Goal: Complete application form

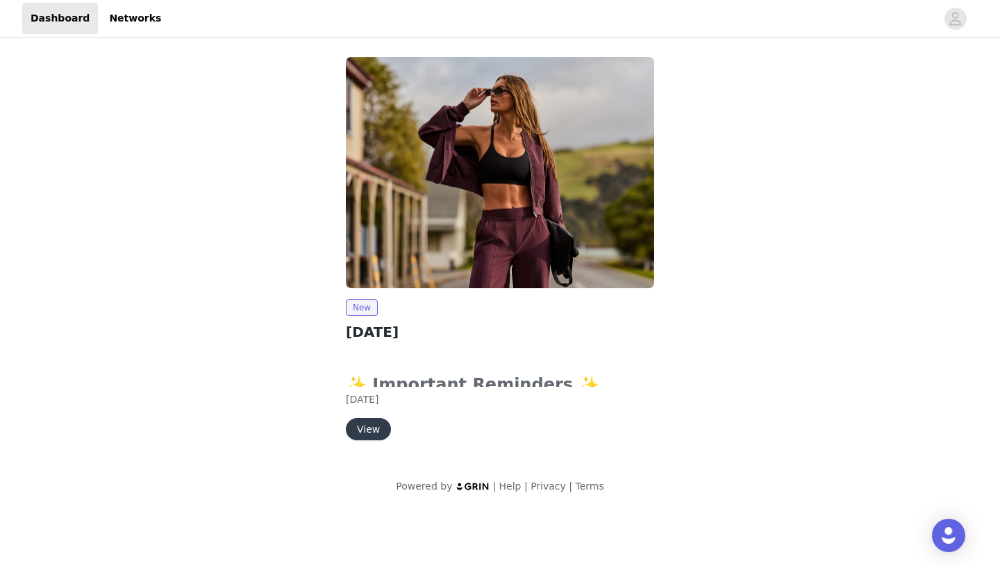
click at [376, 427] on button "View" at bounding box center [368, 429] width 45 height 22
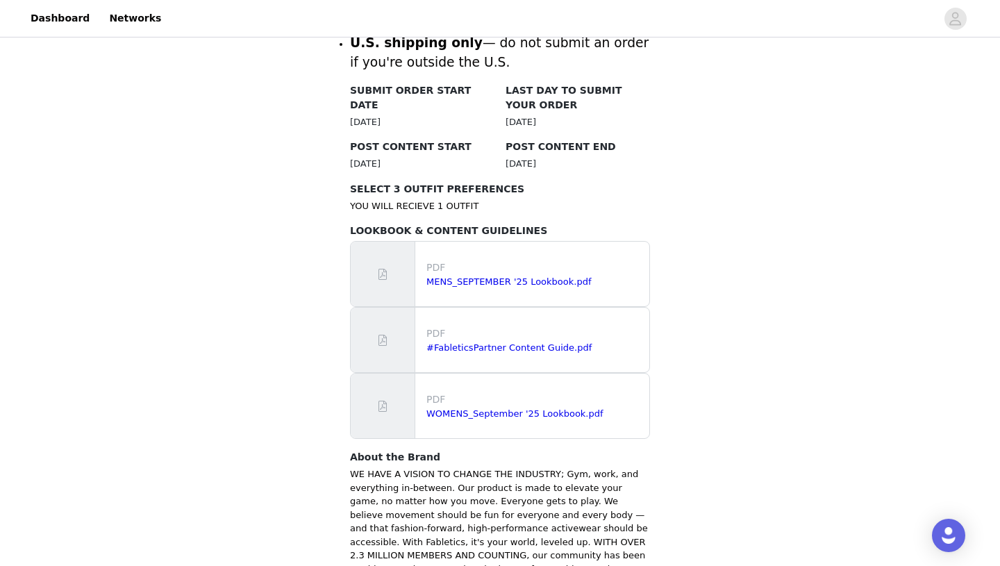
scroll to position [690, 0]
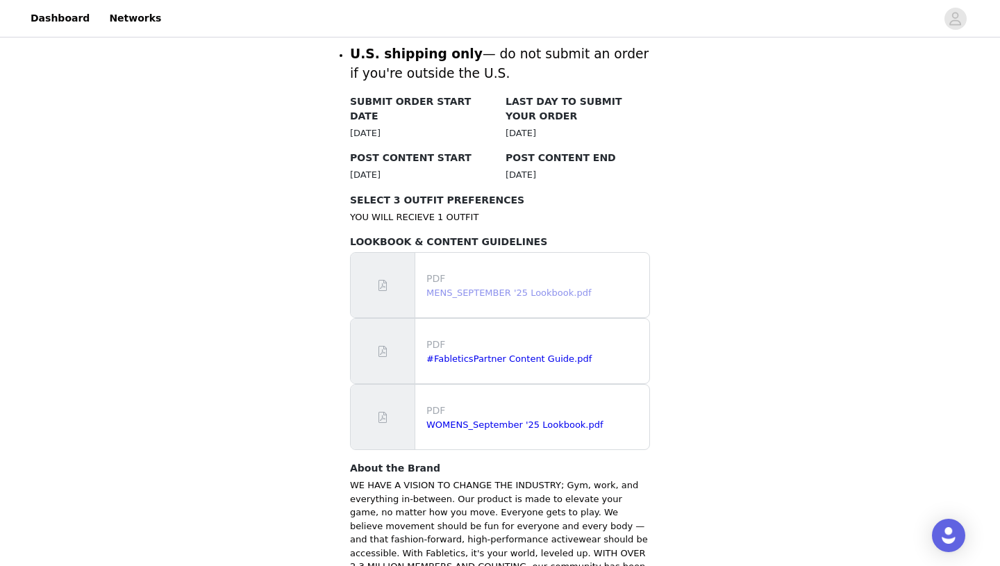
click at [563, 288] on link "MENS_SEPTEMBER '25 Lookbook.pdf" at bounding box center [508, 293] width 165 height 10
click at [546, 354] on link "#FableticsPartner Content Guide.pdf" at bounding box center [508, 359] width 165 height 10
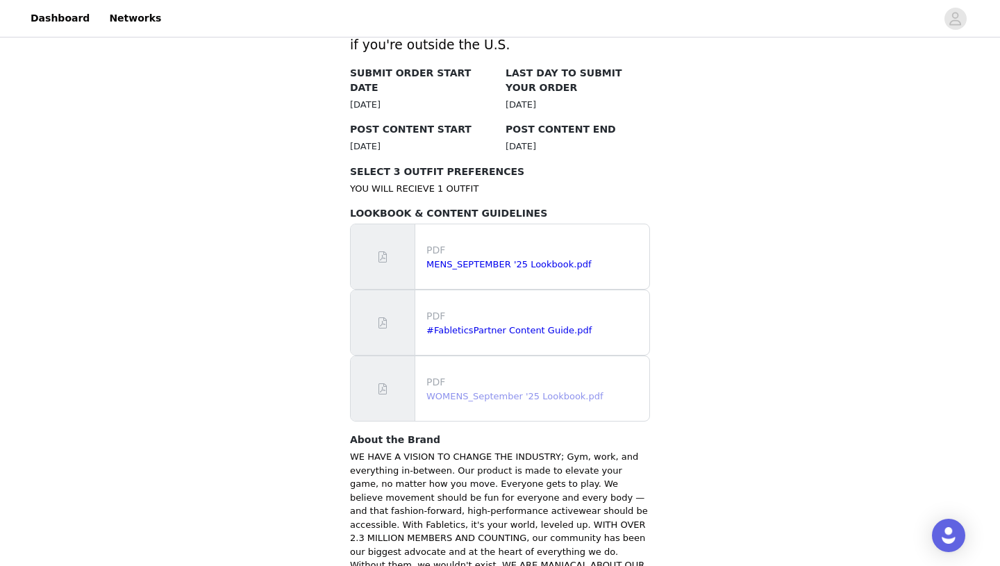
click at [511, 391] on link "WOMENS_September '25 Lookbook.pdf" at bounding box center [514, 396] width 177 height 10
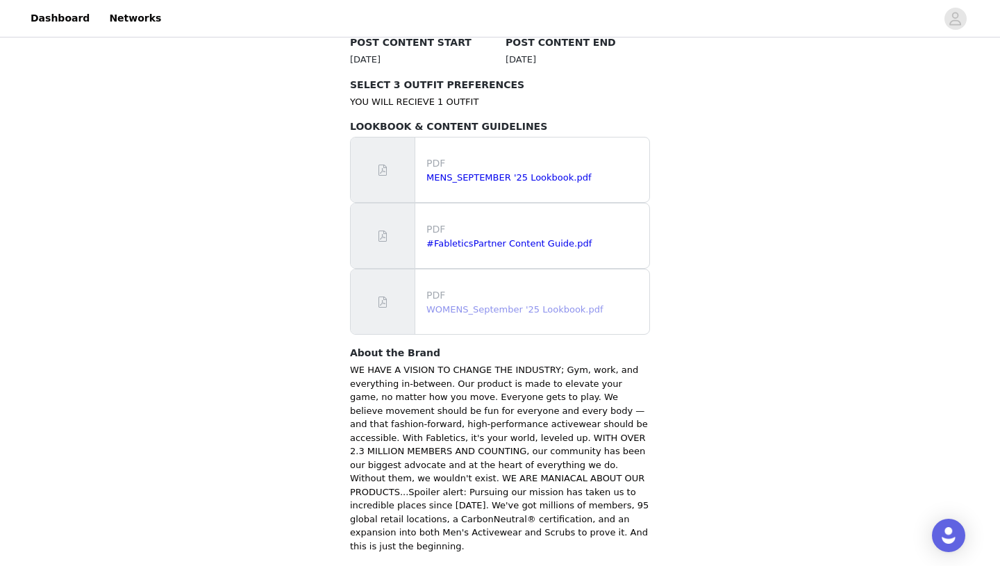
scroll to position [854, 0]
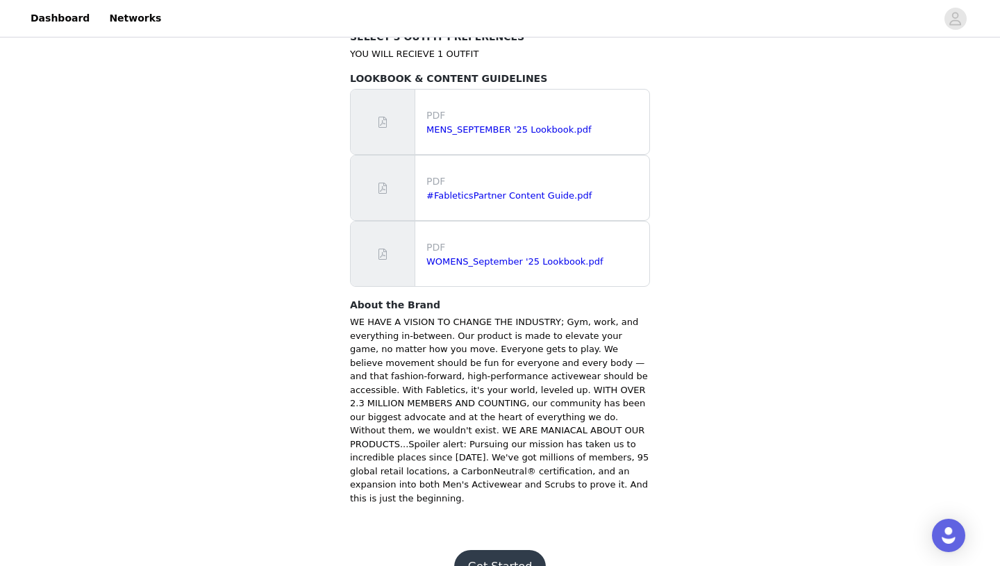
click at [497, 550] on button "Get Started" at bounding box center [500, 566] width 92 height 33
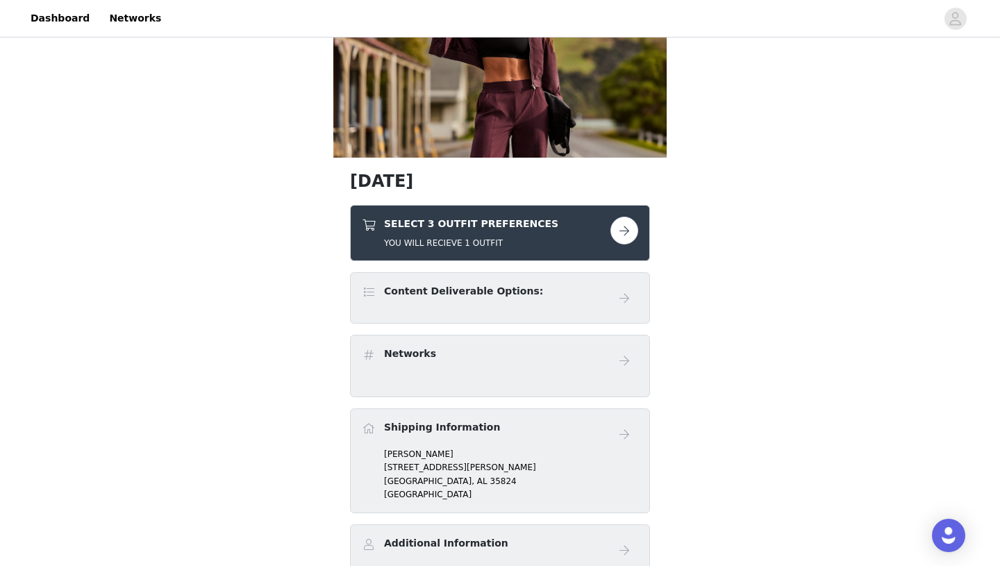
scroll to position [109, 0]
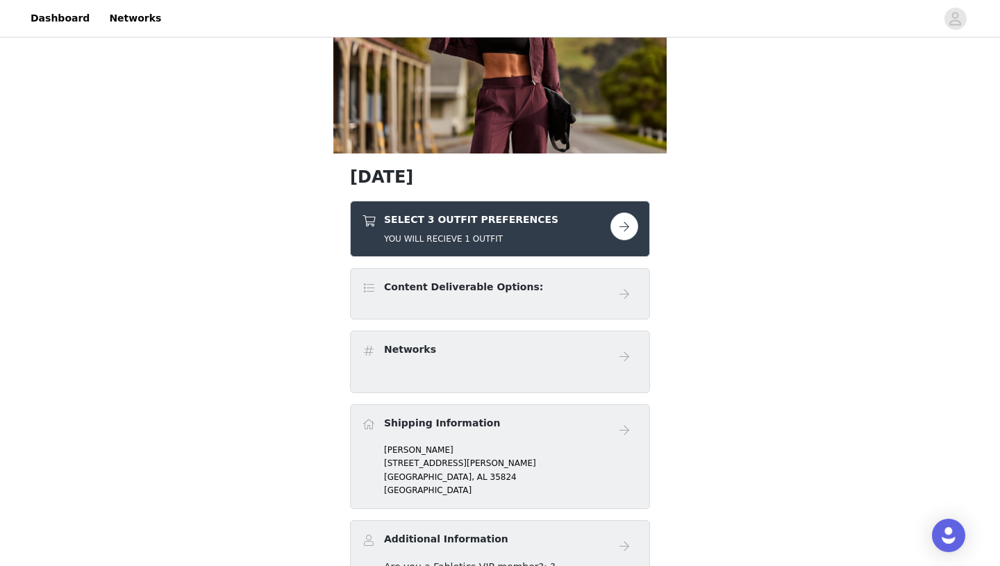
click at [624, 229] on button "button" at bounding box center [625, 227] width 28 height 28
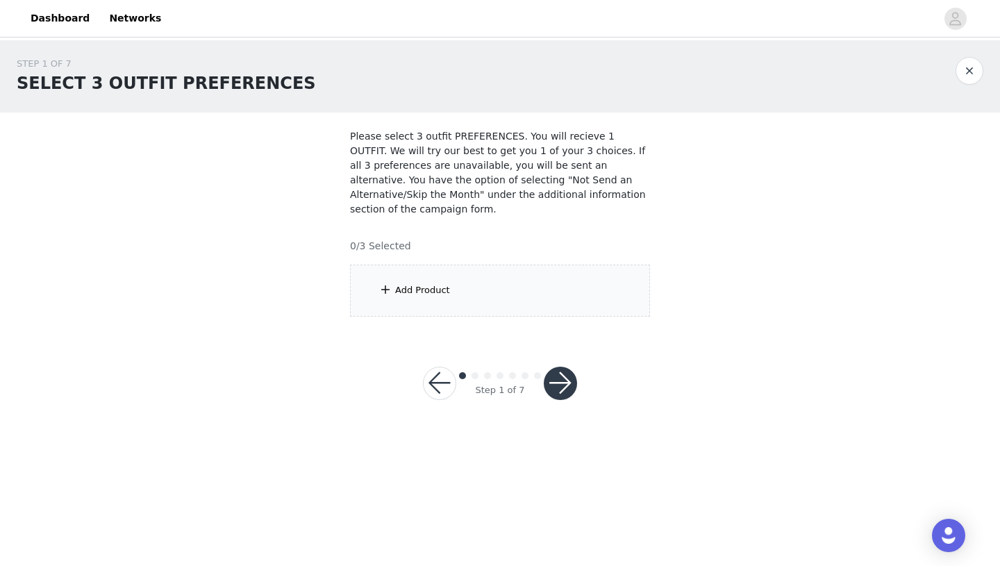
click at [531, 279] on div "Add Product" at bounding box center [500, 291] width 300 height 52
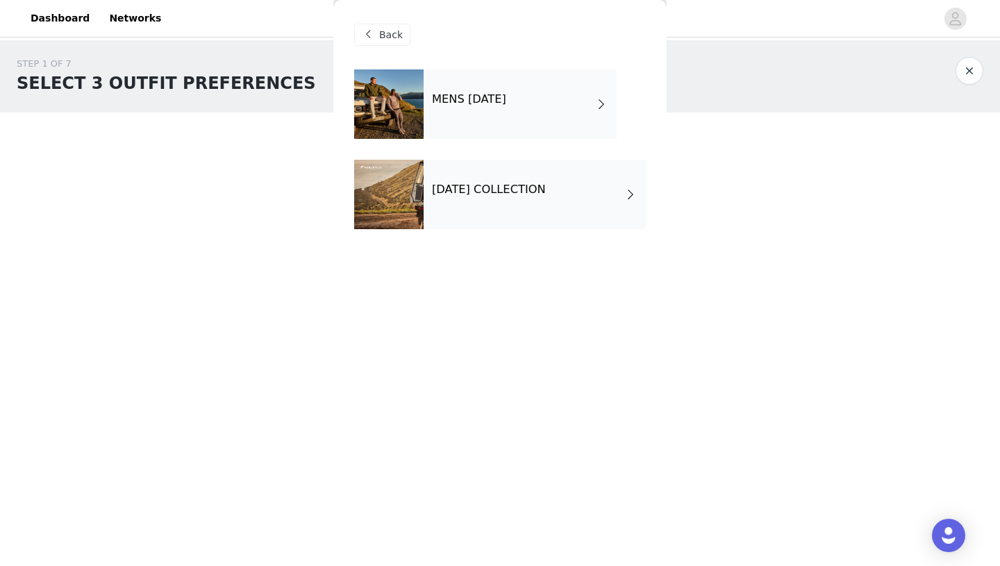
click at [555, 198] on div "[DATE] COLLECTION" at bounding box center [535, 194] width 222 height 69
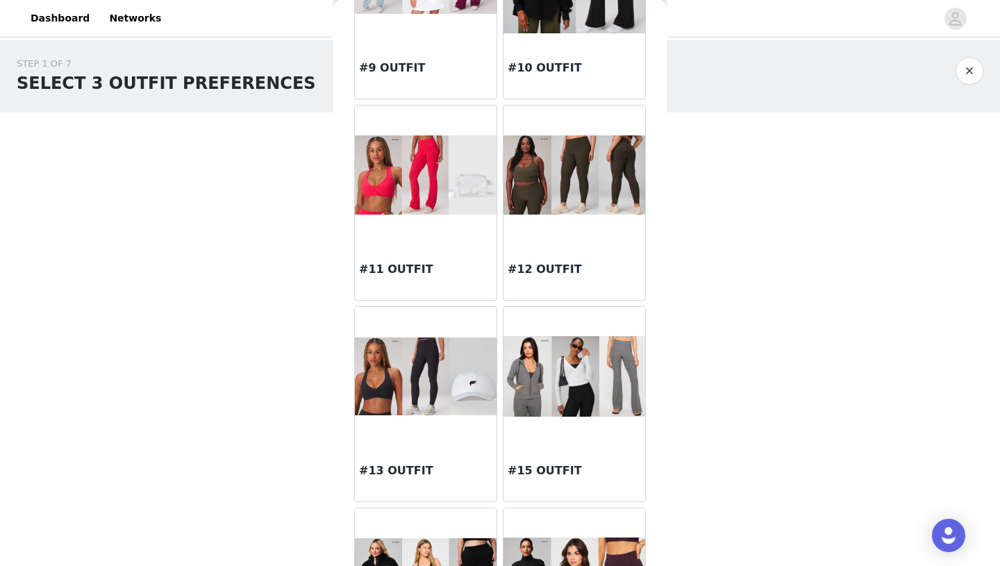
scroll to position [769, 0]
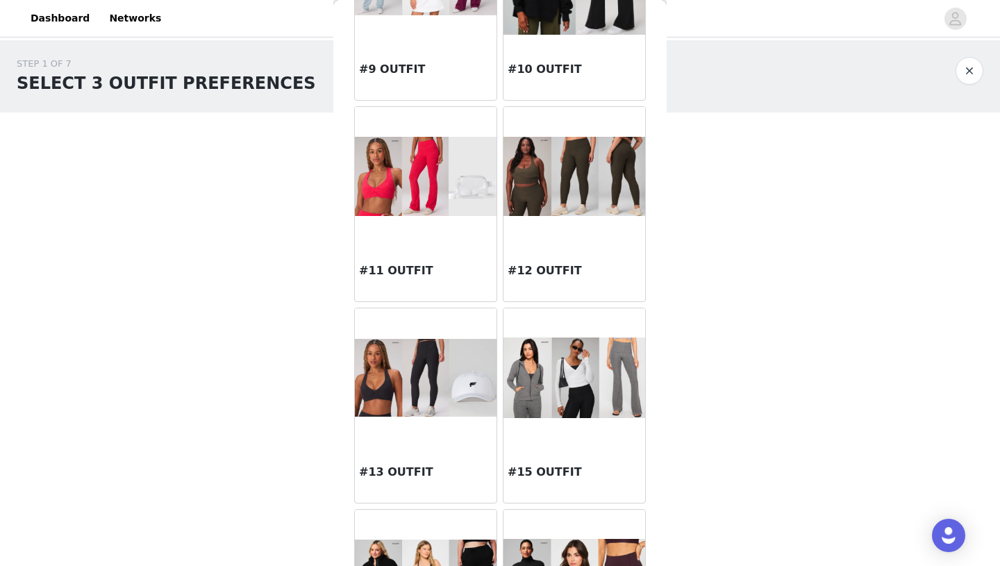
click at [449, 408] on img at bounding box center [426, 378] width 142 height 78
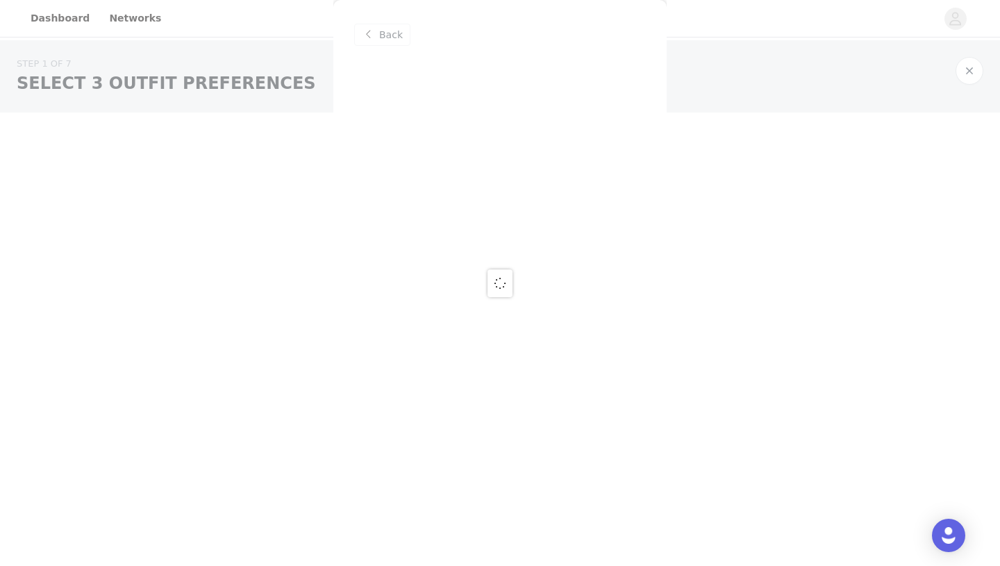
scroll to position [0, 0]
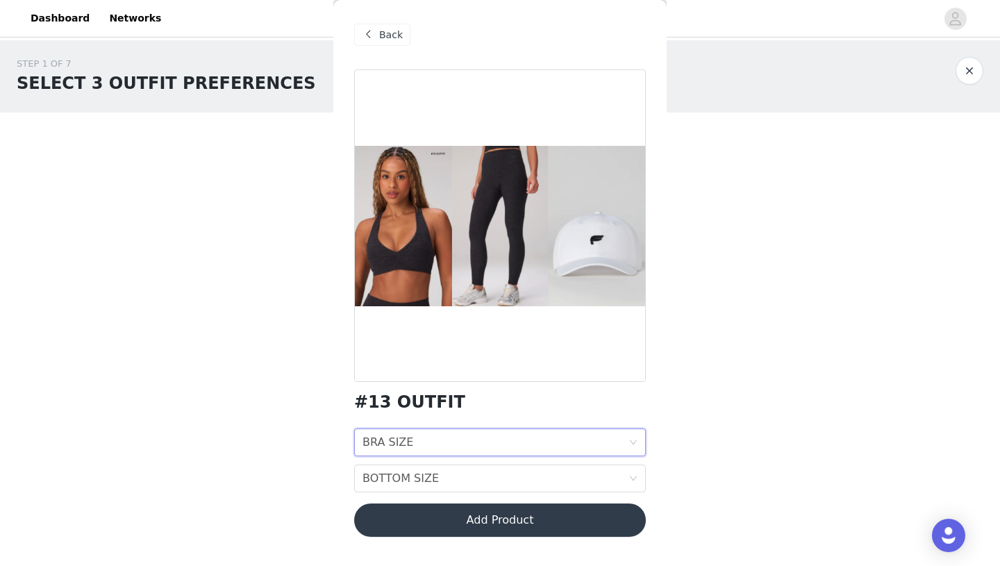
click at [478, 439] on div "BRA SIZE BRA SIZE" at bounding box center [496, 442] width 266 height 26
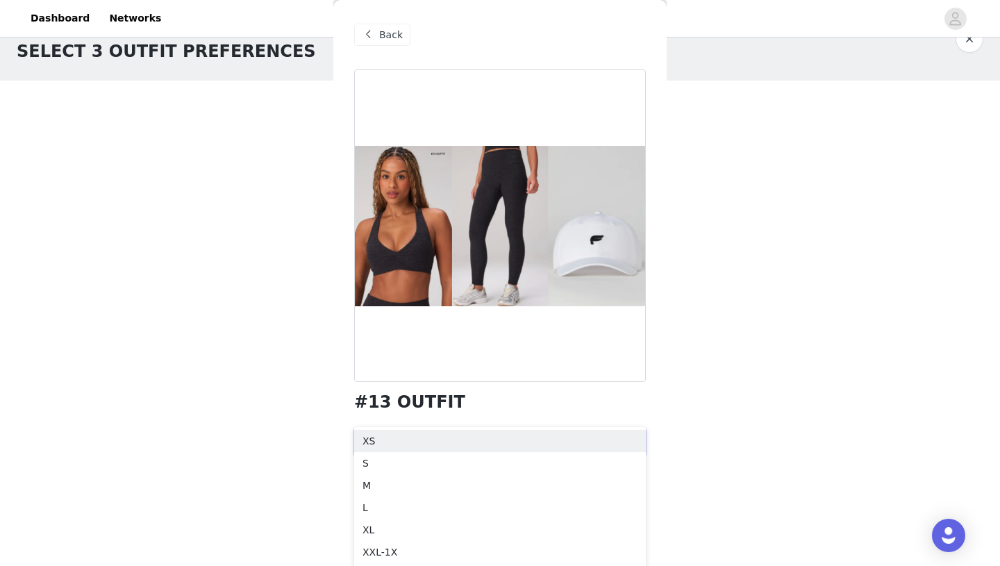
scroll to position [34, 0]
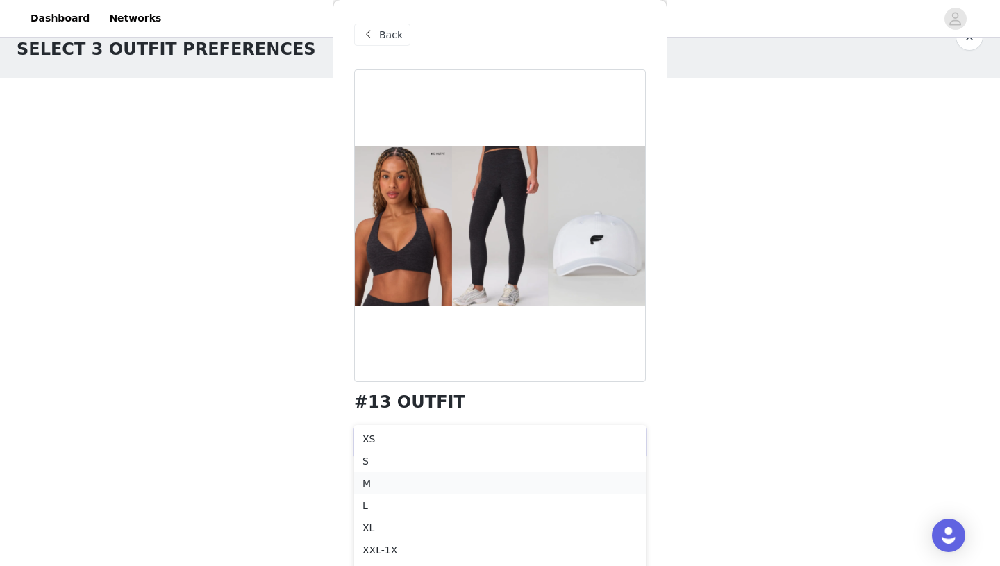
click at [445, 479] on div "M" at bounding box center [500, 483] width 275 height 15
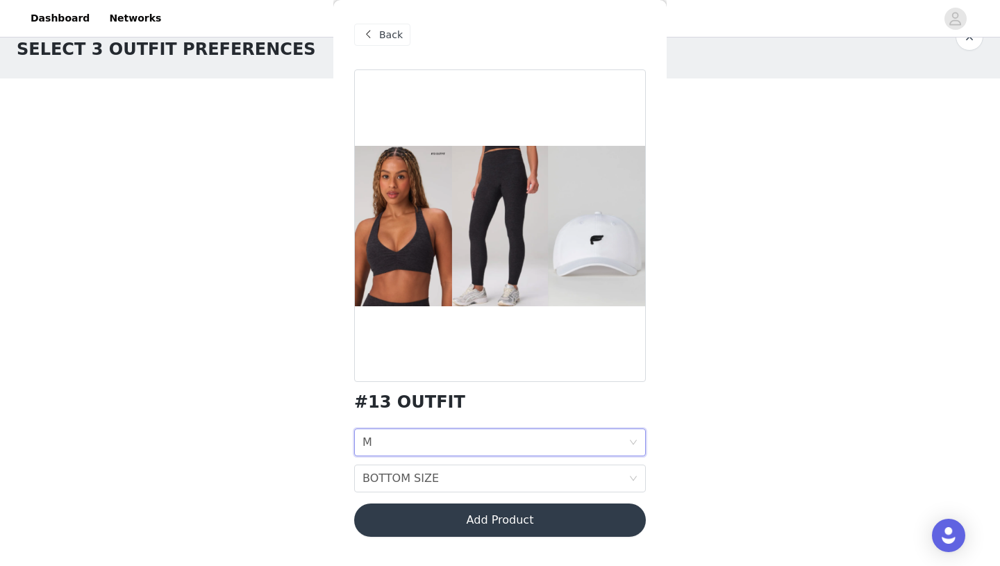
scroll to position [0, 0]
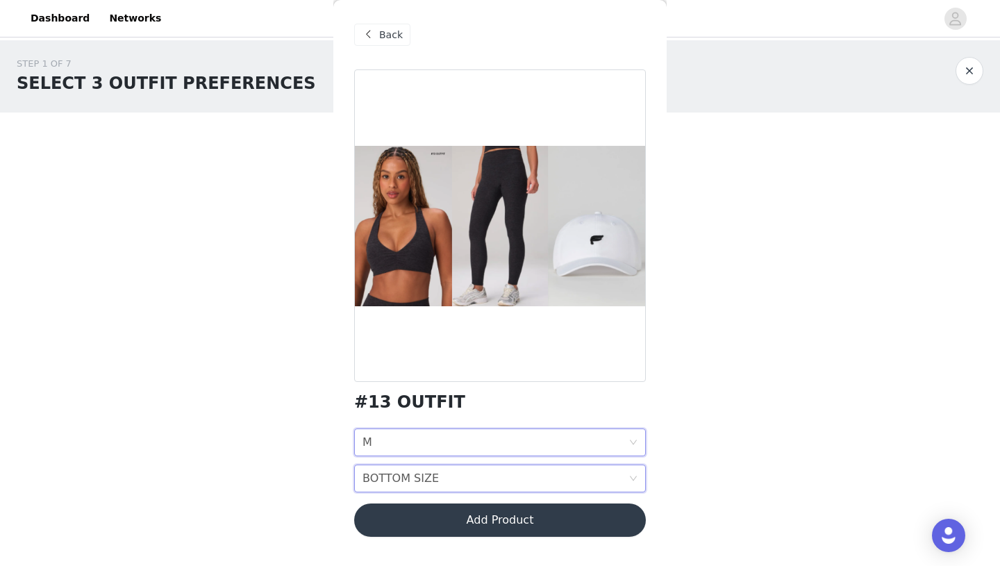
click at [521, 476] on div "BOTTOM SIZE BOTTOM SIZE" at bounding box center [496, 478] width 266 height 26
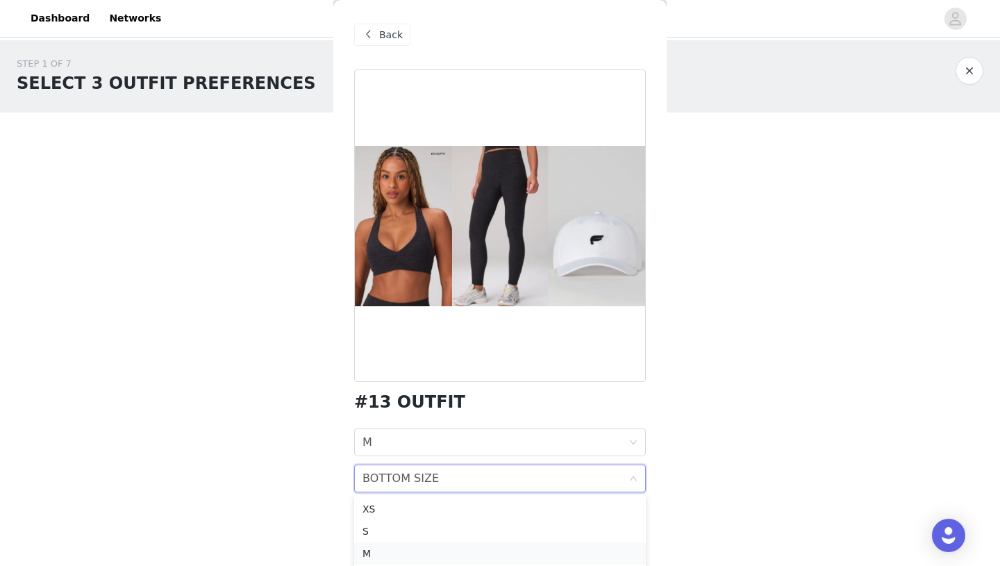
click at [457, 549] on div "M" at bounding box center [500, 553] width 275 height 15
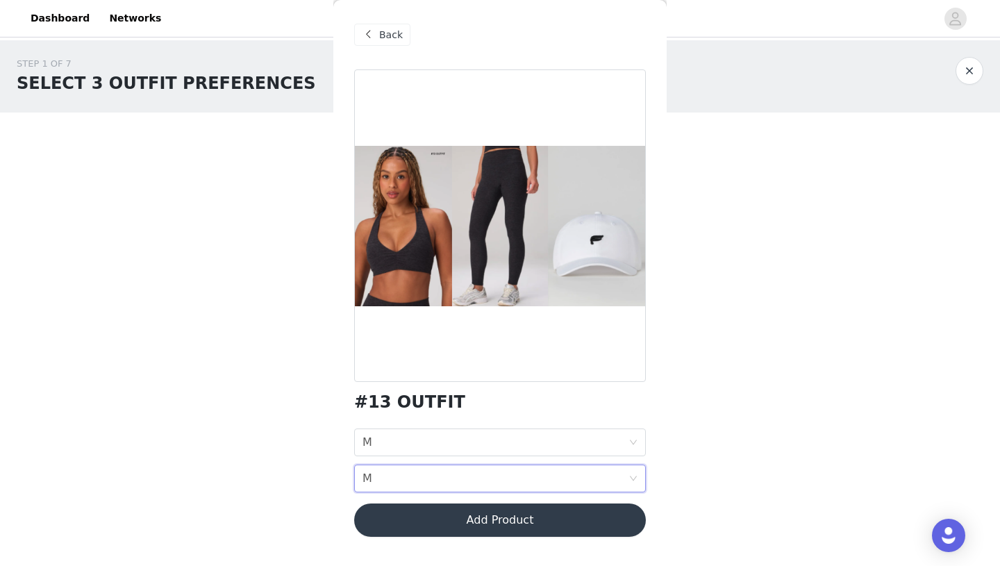
click at [516, 528] on button "Add Product" at bounding box center [500, 520] width 292 height 33
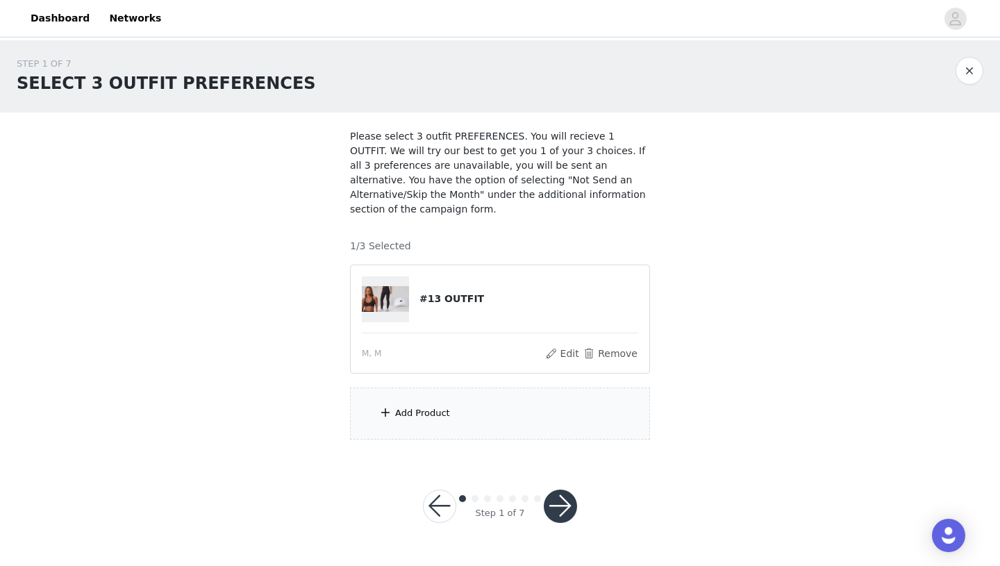
click at [545, 399] on div "Add Product" at bounding box center [500, 414] width 300 height 52
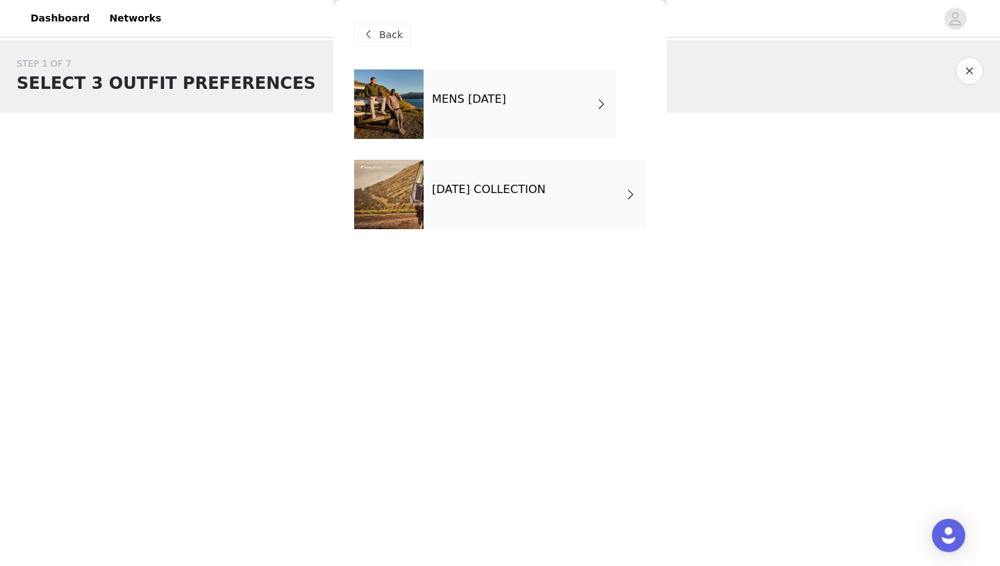
click at [569, 204] on div "[DATE] COLLECTION" at bounding box center [535, 194] width 222 height 69
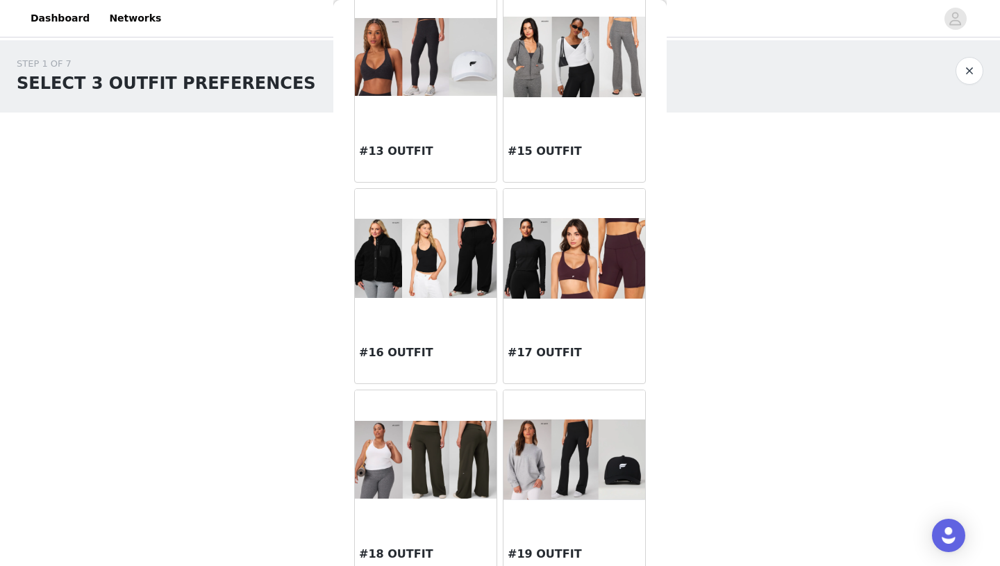
scroll to position [1089, 0]
click at [430, 281] on img at bounding box center [426, 259] width 142 height 80
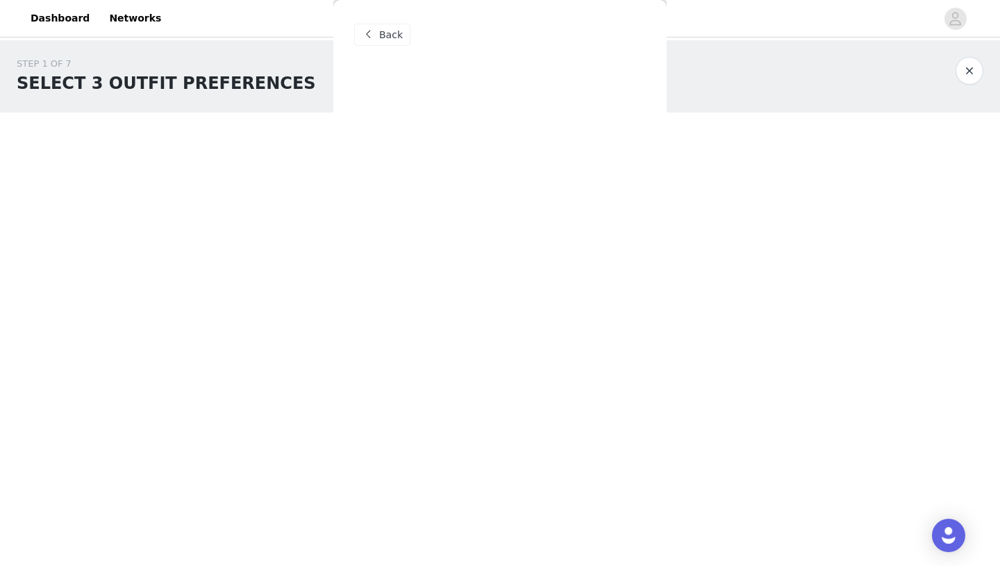
scroll to position [0, 0]
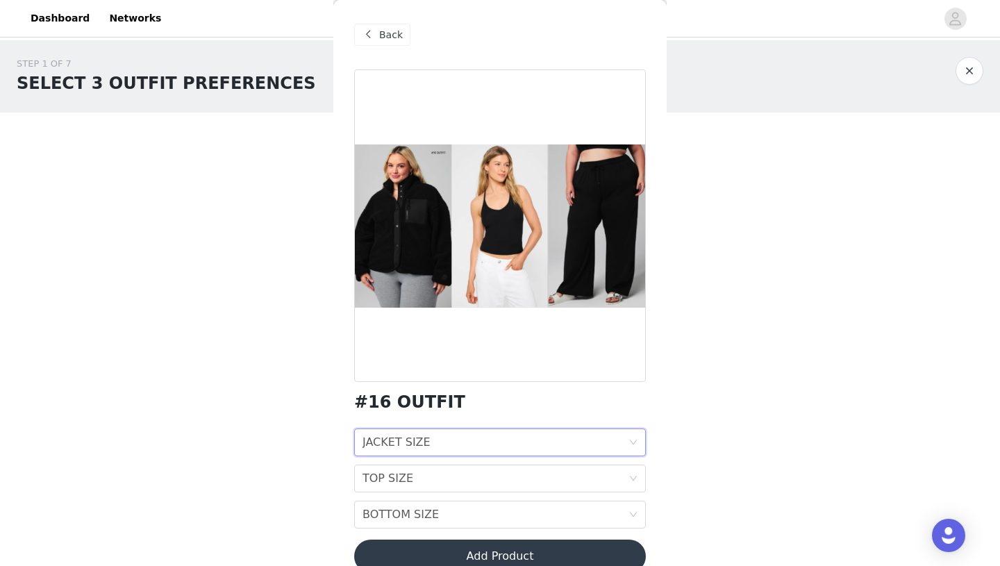
click at [448, 439] on div "JACKET SIZE JACKET SIZE" at bounding box center [496, 442] width 266 height 26
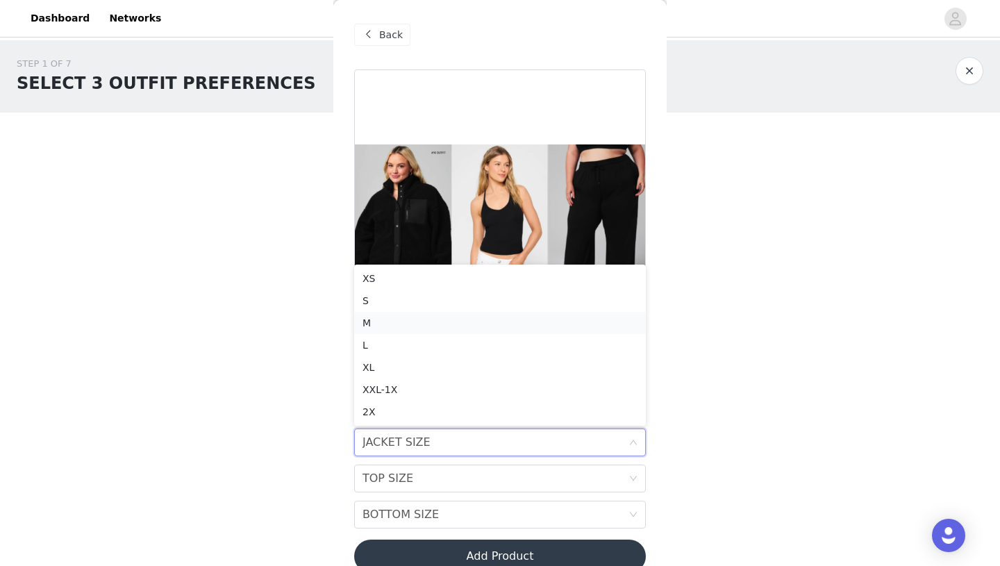
click at [434, 319] on div "M" at bounding box center [500, 322] width 275 height 15
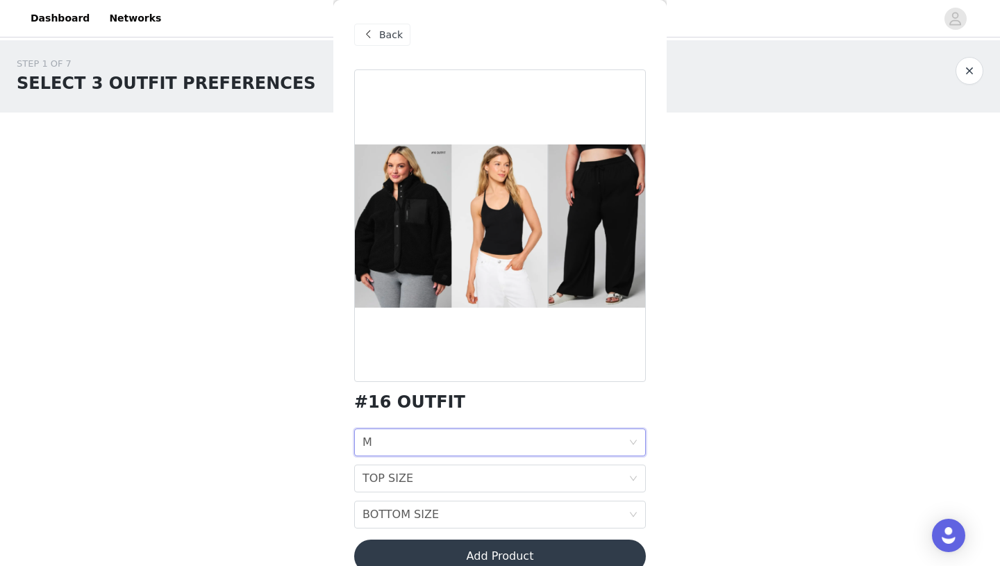
scroll to position [24, 0]
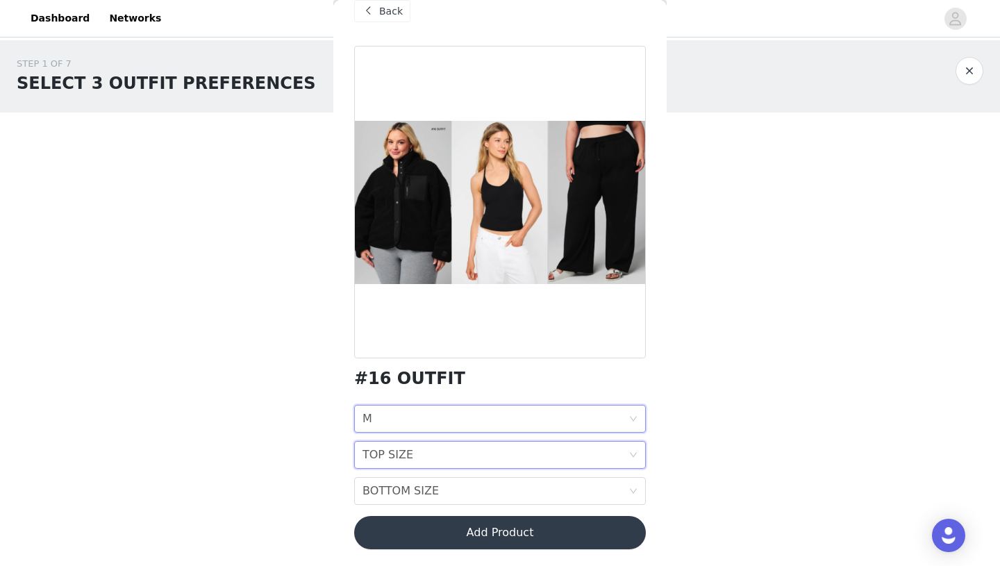
click at [415, 460] on div "TOP SIZE TOP SIZE" at bounding box center [496, 455] width 266 height 26
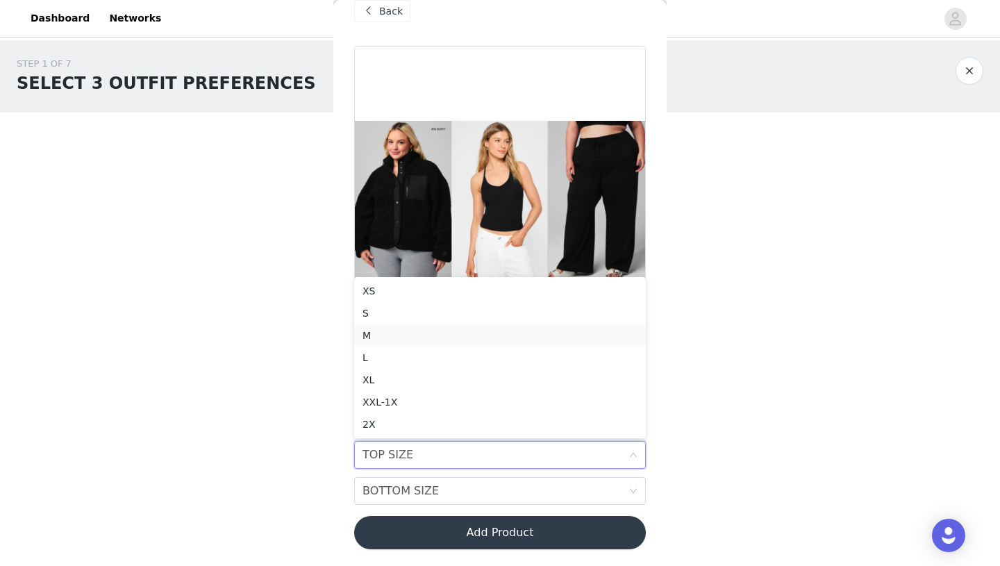
click at [433, 330] on div "M" at bounding box center [500, 335] width 275 height 15
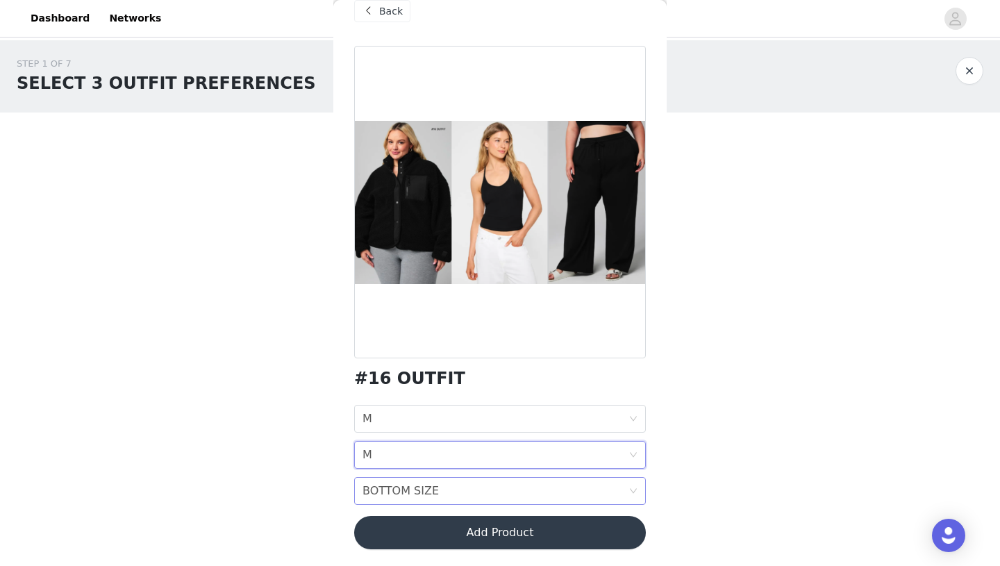
click at [421, 484] on div "BOTTOM SIZE" at bounding box center [401, 491] width 76 height 26
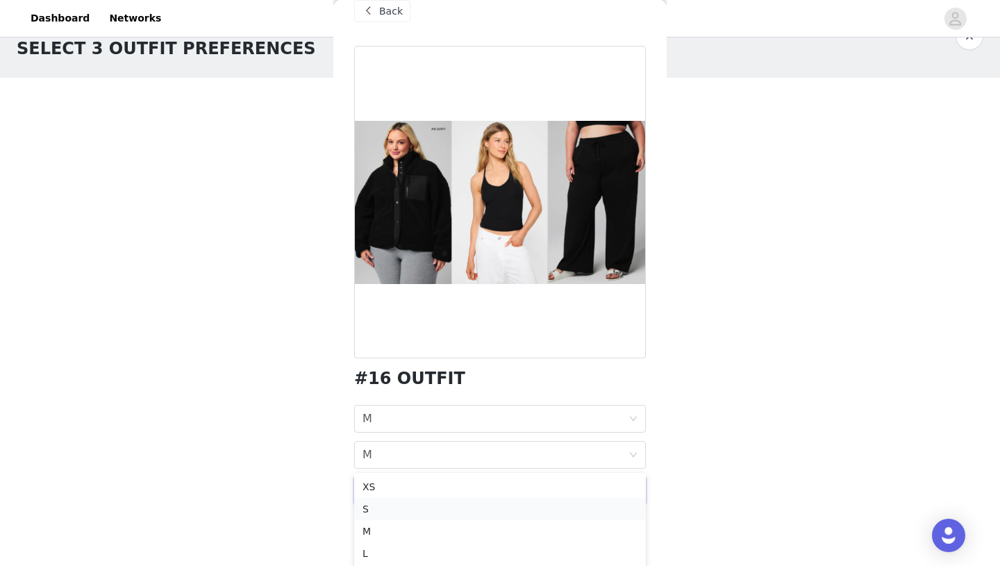
scroll to position [43, 0]
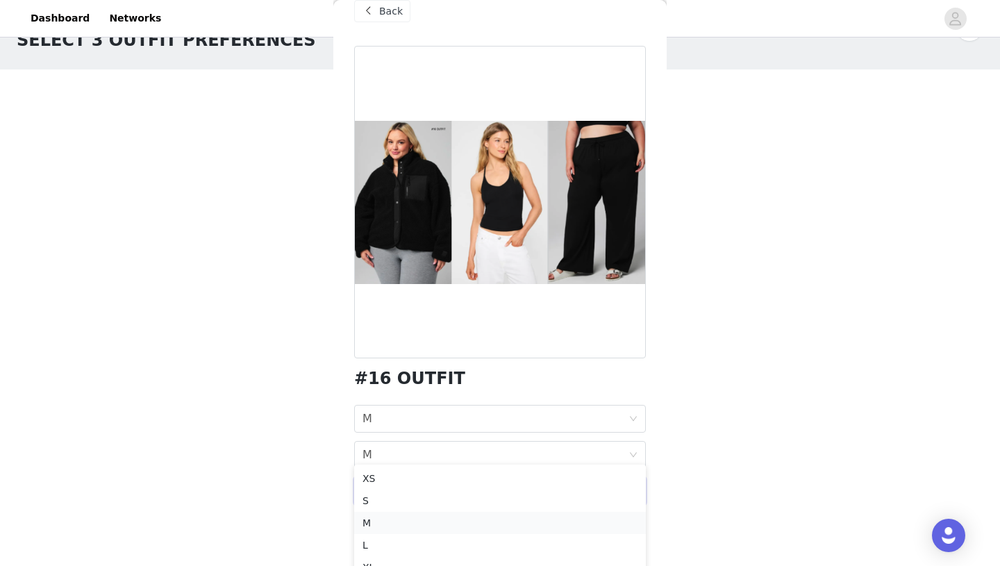
click at [409, 521] on div "M" at bounding box center [500, 522] width 275 height 15
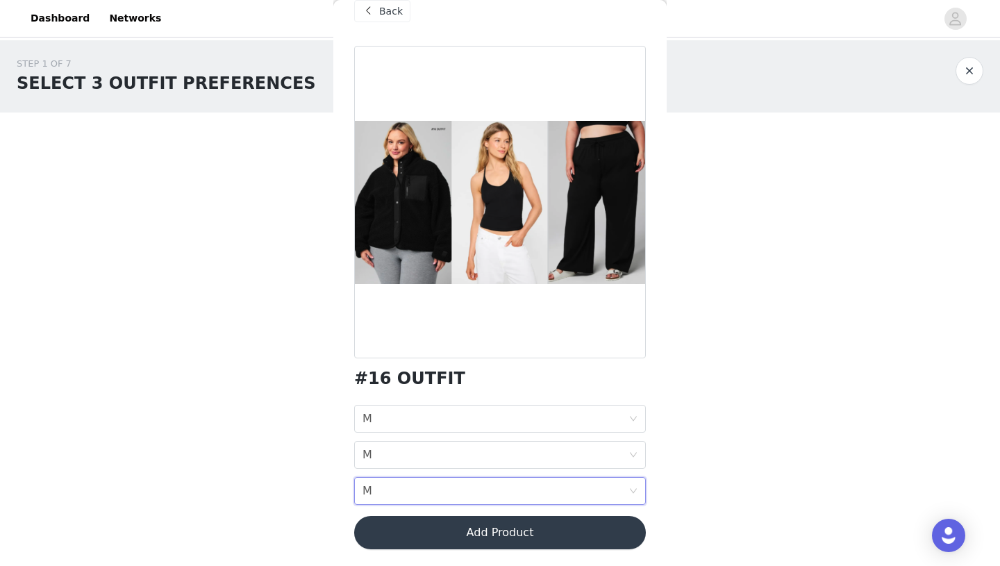
scroll to position [0, 0]
click at [531, 529] on button "Add Product" at bounding box center [500, 532] width 292 height 33
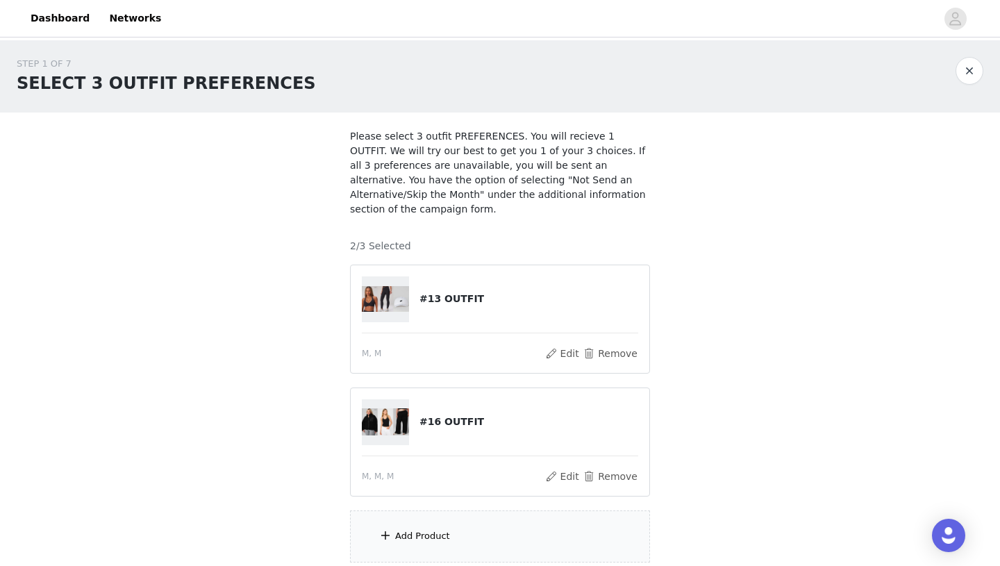
scroll to position [98, 0]
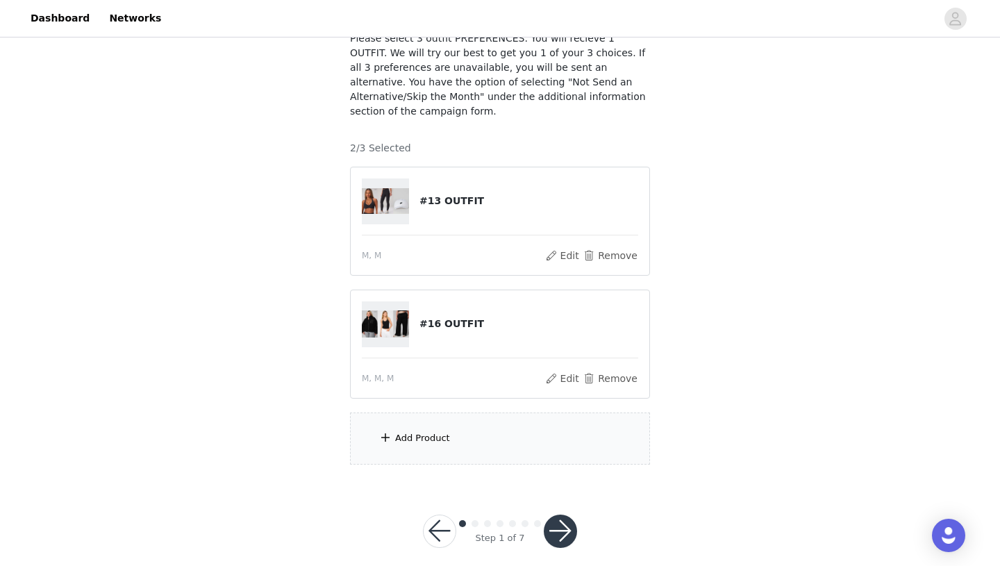
click at [513, 424] on div "Add Product" at bounding box center [500, 439] width 300 height 52
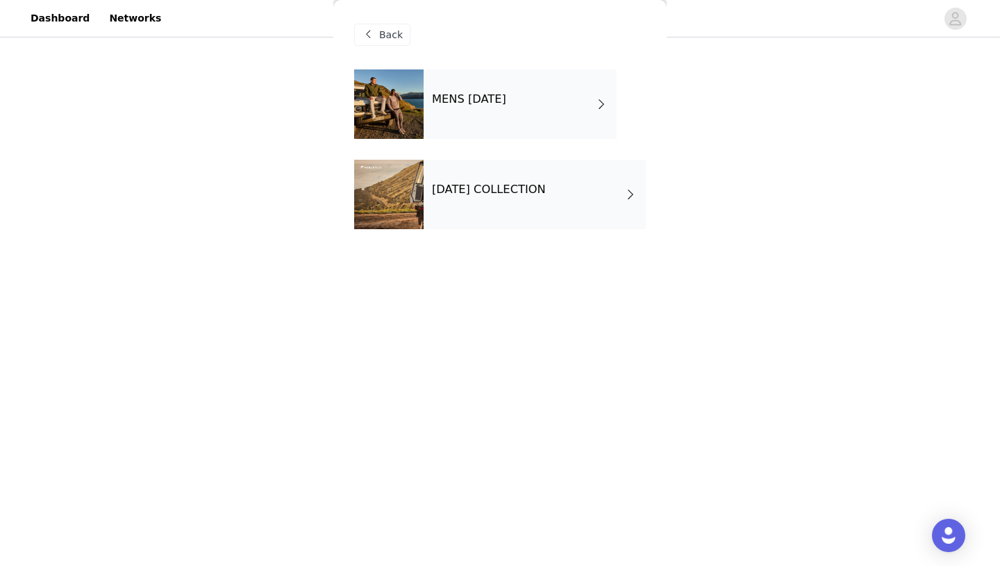
click at [579, 198] on div "[DATE] COLLECTION" at bounding box center [535, 194] width 222 height 69
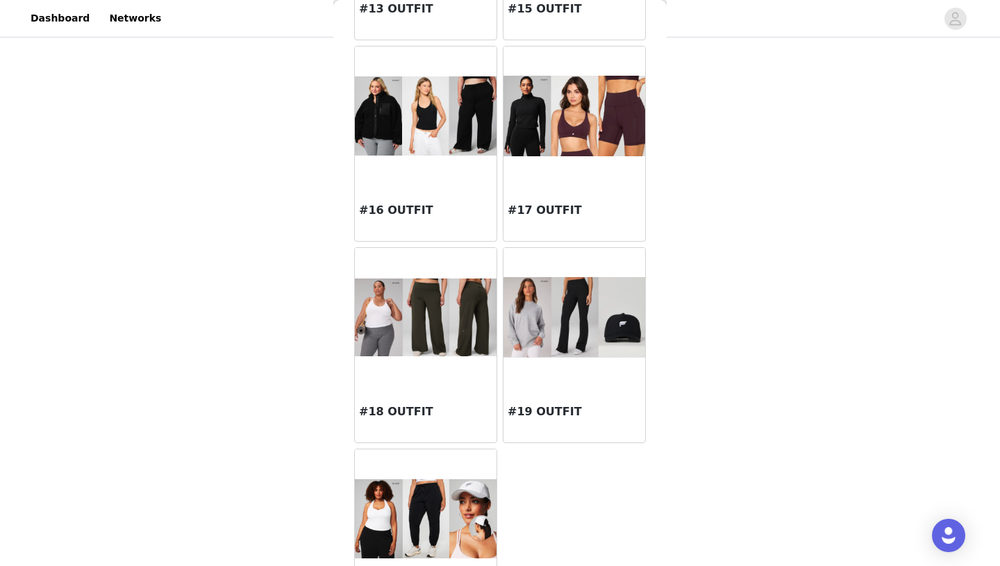
scroll to position [1273, 0]
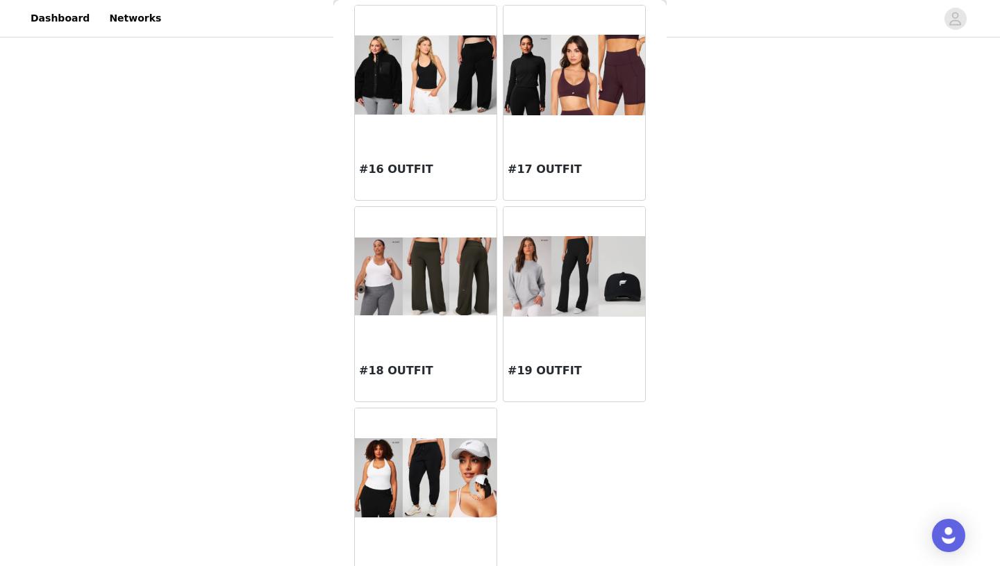
click at [571, 286] on img at bounding box center [575, 276] width 142 height 81
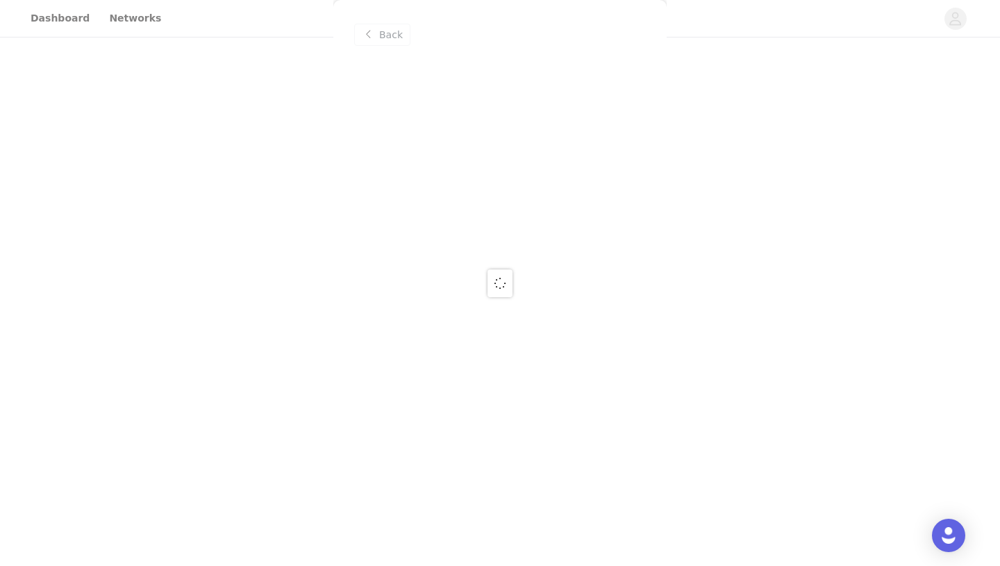
scroll to position [0, 0]
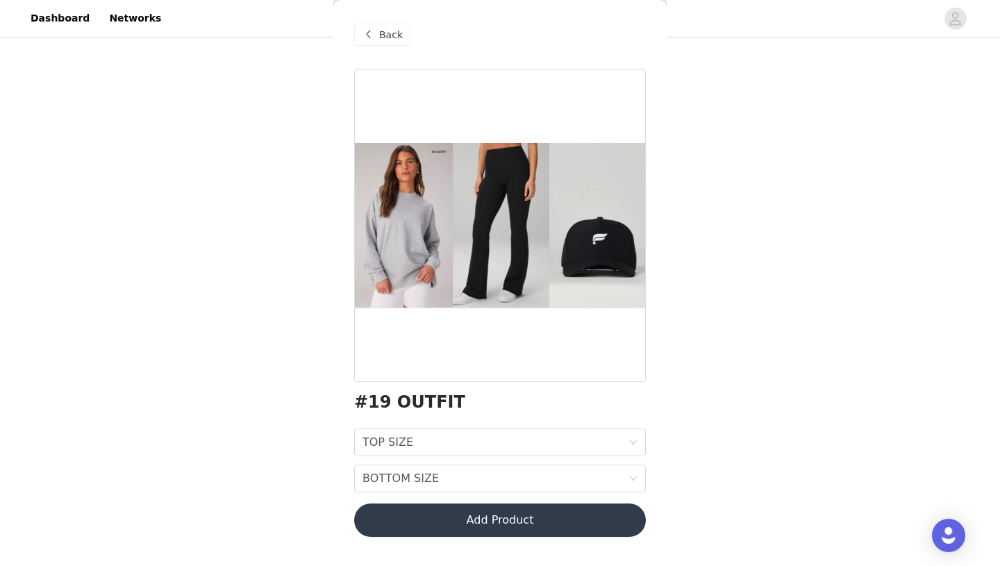
click at [395, 36] on span "Back" at bounding box center [391, 35] width 24 height 15
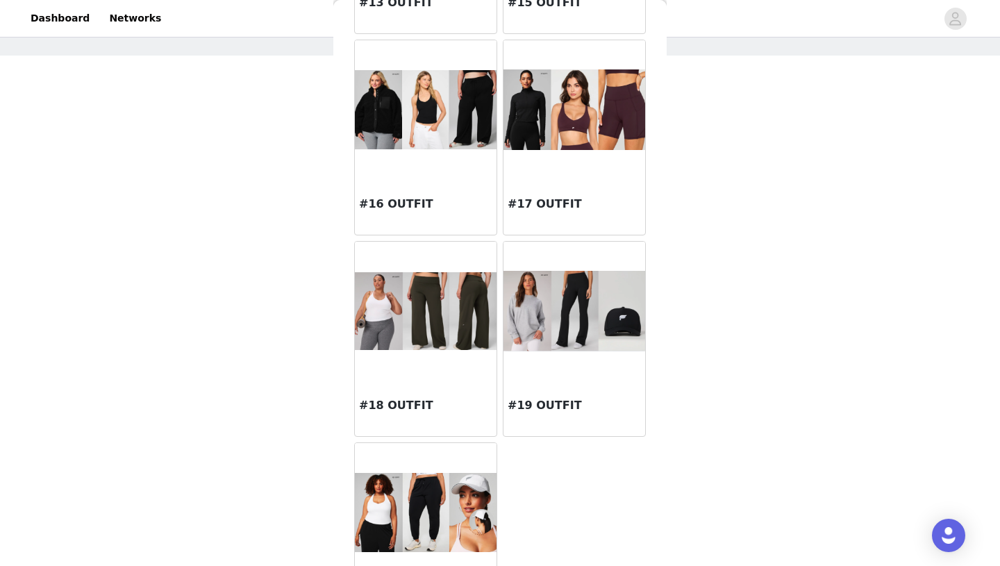
scroll to position [1242, 0]
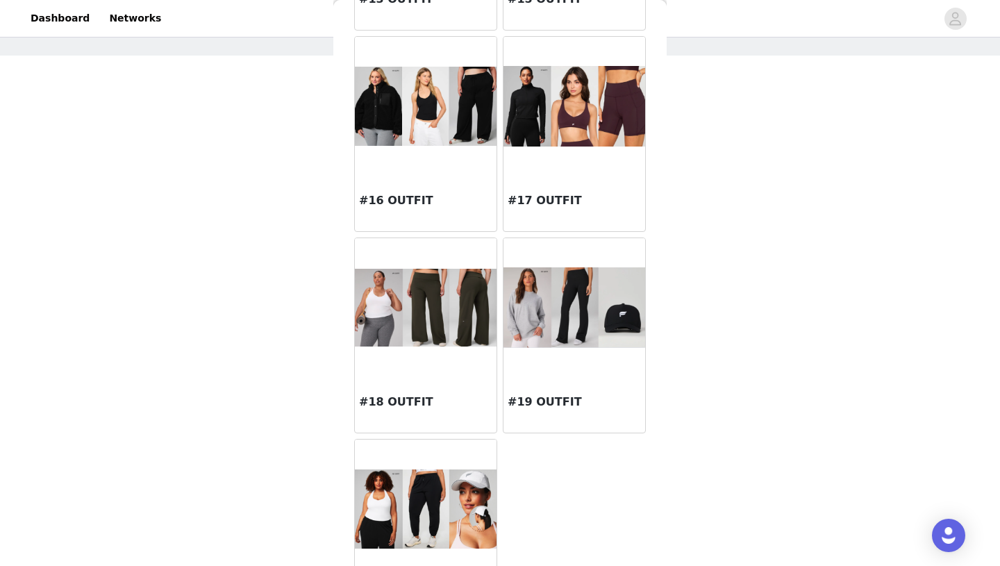
click at [595, 332] on img at bounding box center [575, 307] width 142 height 81
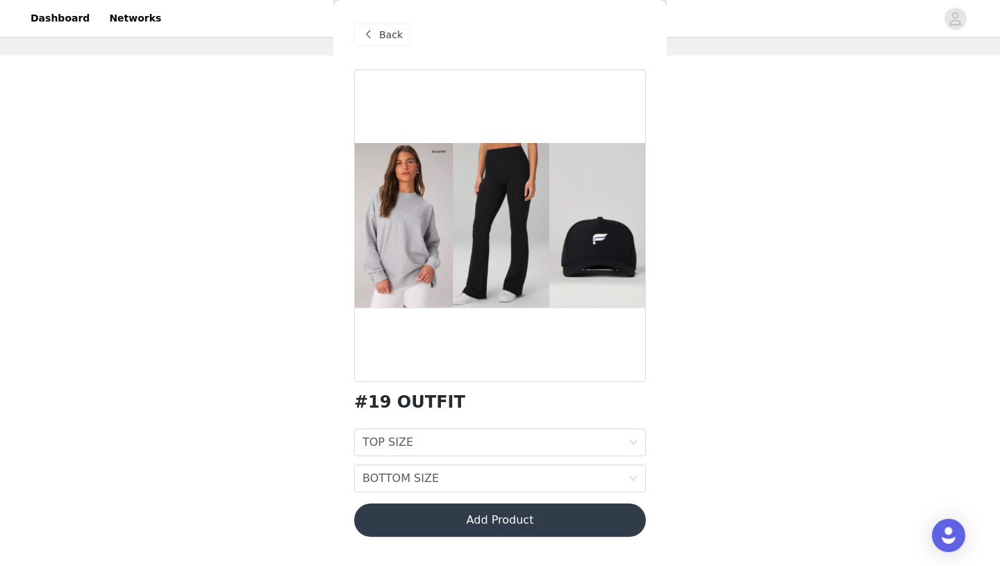
scroll to position [0, 0]
click at [483, 442] on div "TOP SIZE TOP SIZE" at bounding box center [496, 442] width 266 height 26
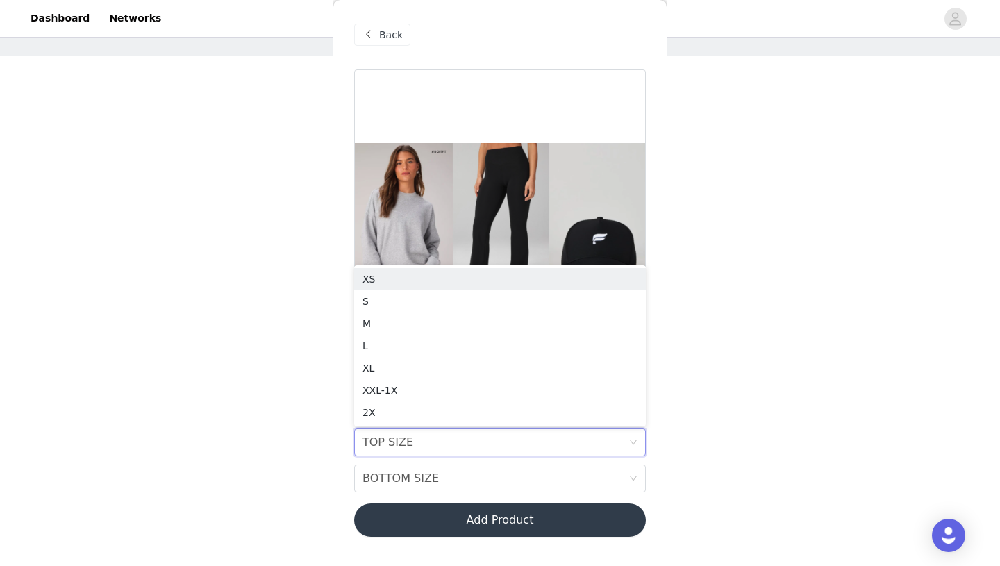
click at [748, 283] on div "STEP 1 OF 7 SELECT 3 OUTFIT PREFERENCES Please select 3 outfit PREFERENCES. You…" at bounding box center [500, 252] width 1000 height 539
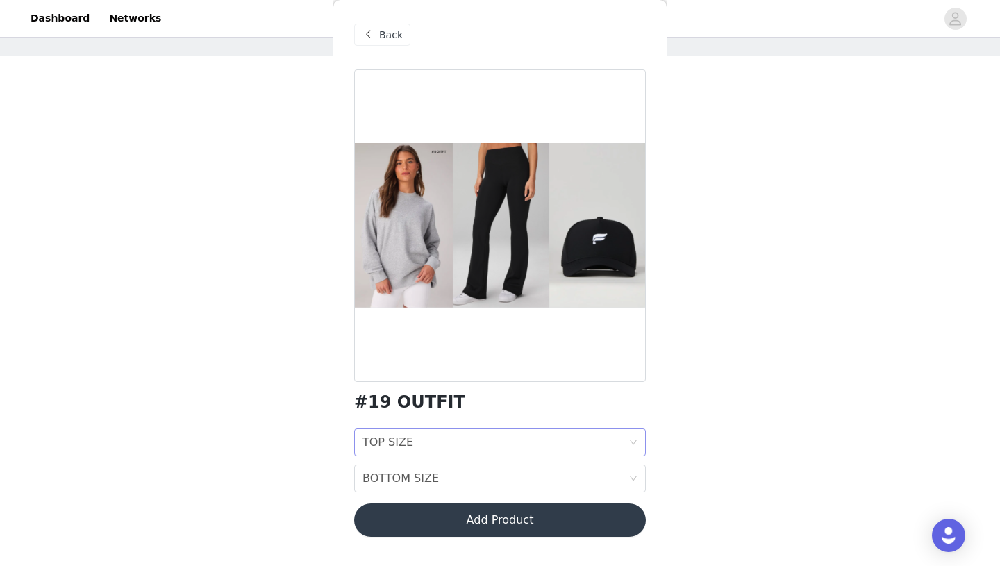
click at [486, 437] on div "TOP SIZE TOP SIZE" at bounding box center [496, 442] width 266 height 26
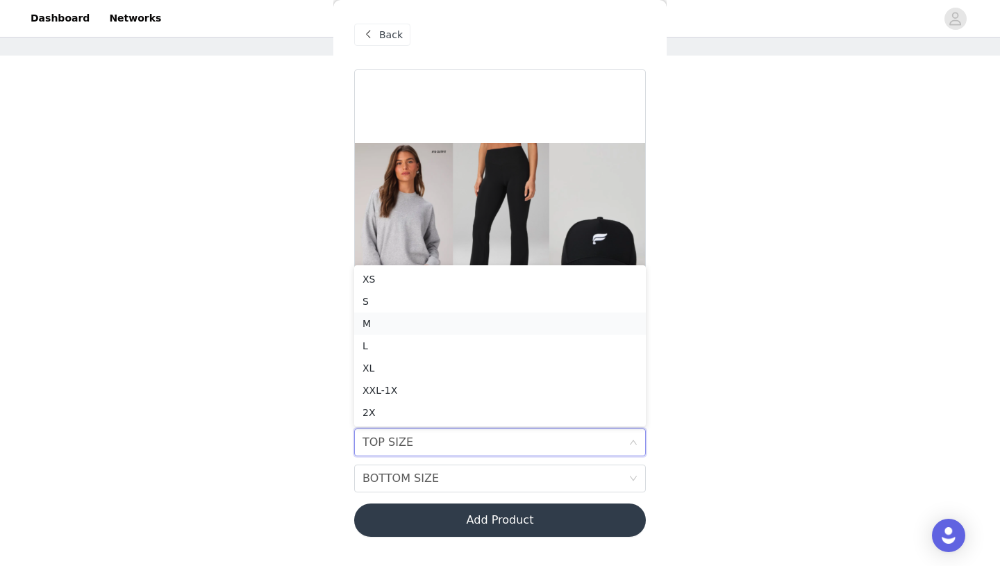
click at [438, 323] on div "M" at bounding box center [500, 323] width 275 height 15
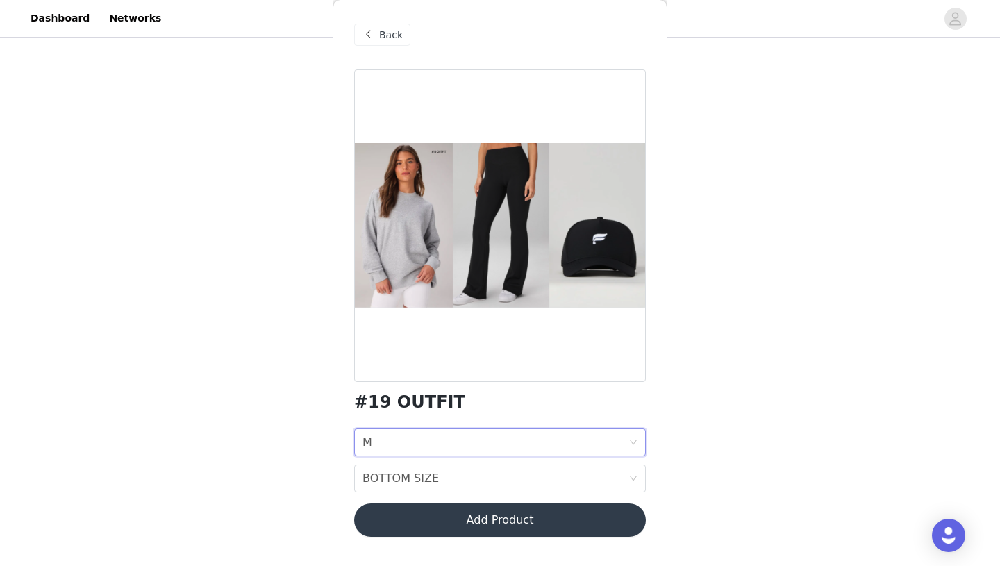
scroll to position [78, 0]
click at [476, 481] on div "BOTTOM SIZE BOTTOM SIZE" at bounding box center [496, 478] width 266 height 26
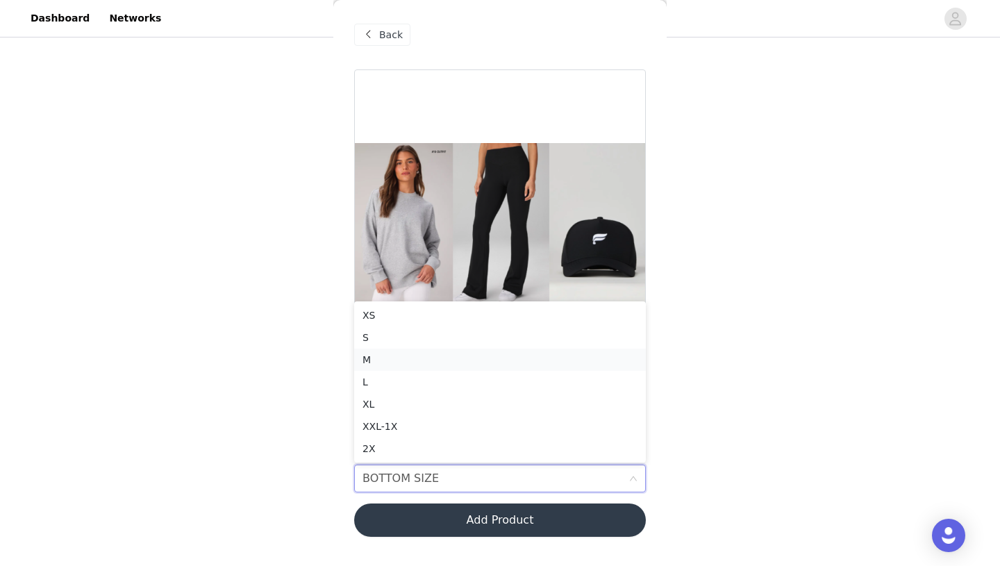
click at [450, 363] on div "M" at bounding box center [500, 359] width 275 height 15
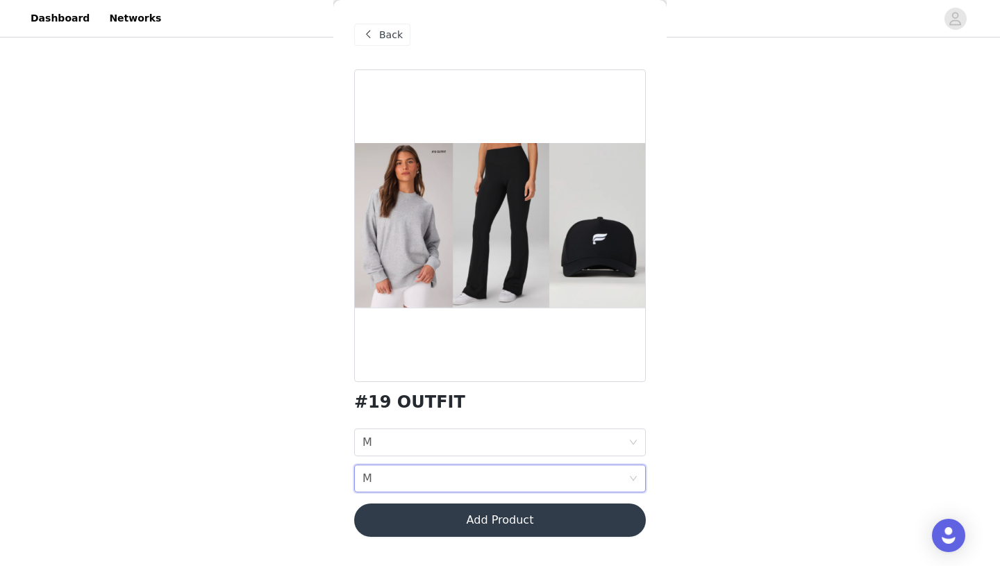
click at [499, 526] on button "Add Product" at bounding box center [500, 520] width 292 height 33
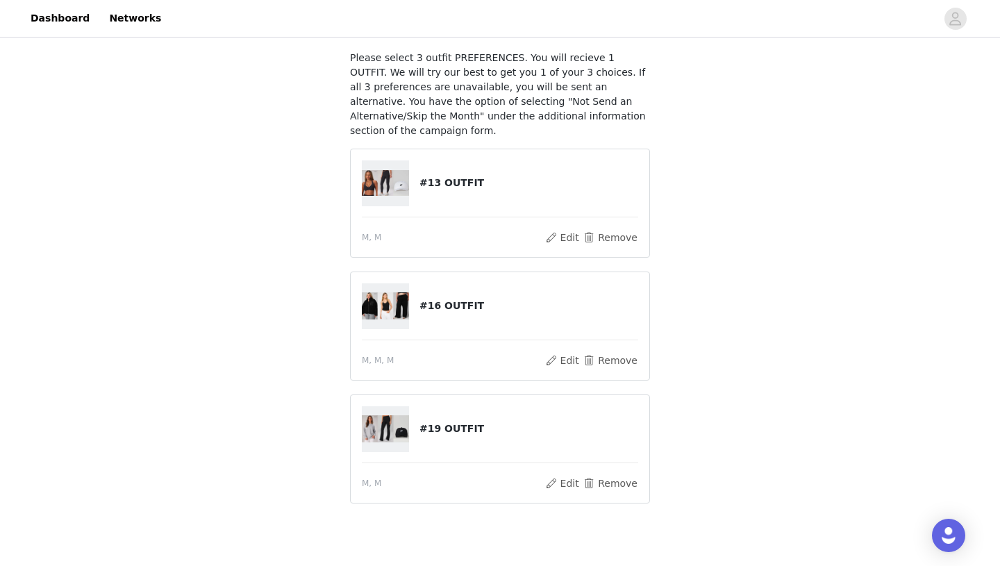
scroll to position [131, 0]
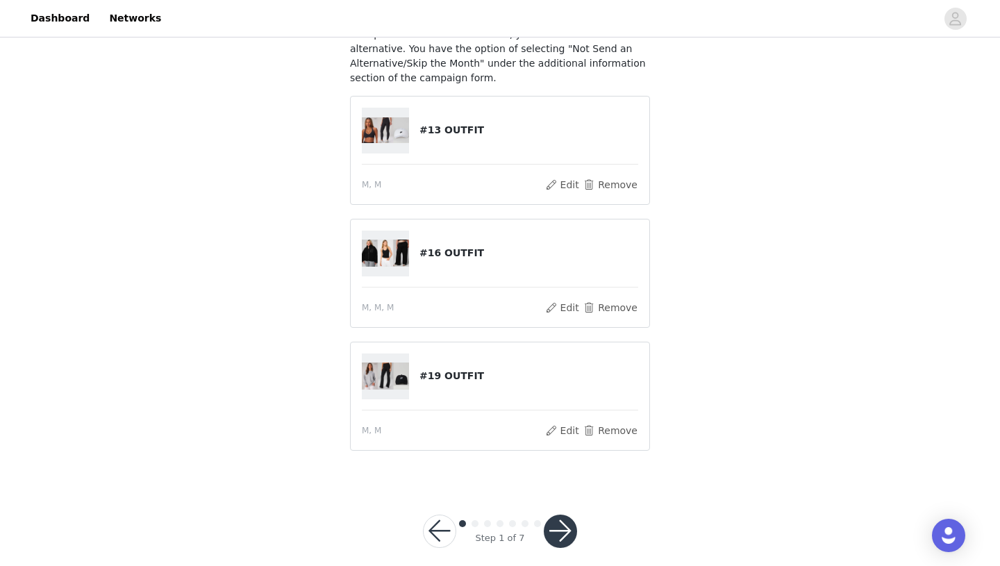
click at [558, 516] on button "button" at bounding box center [560, 531] width 33 height 33
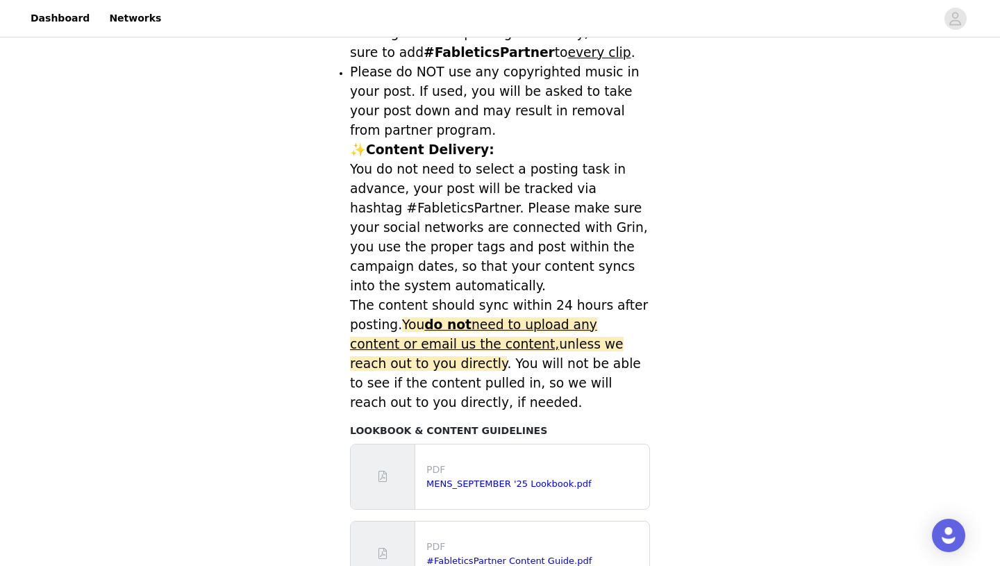
scroll to position [596, 0]
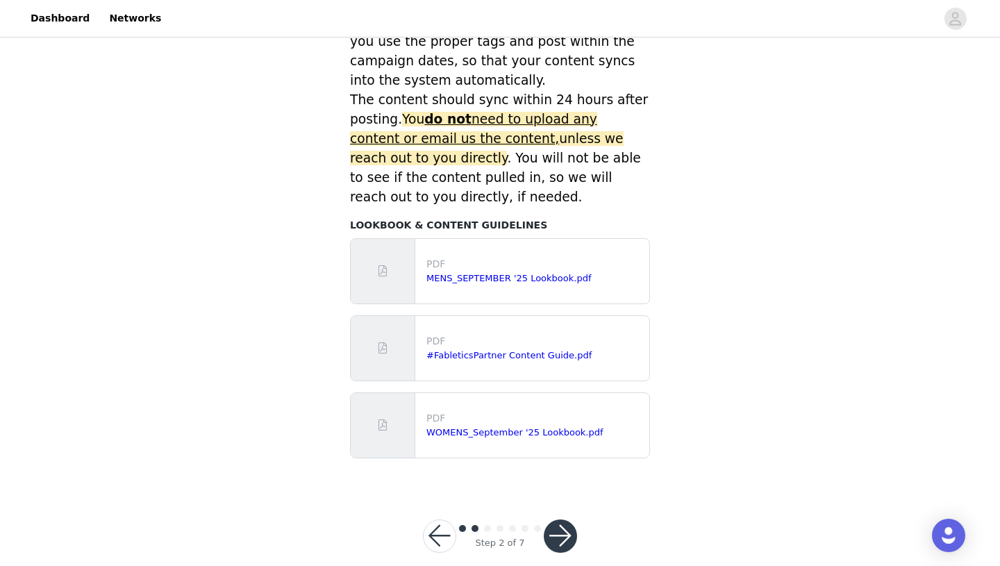
click at [561, 520] on button "button" at bounding box center [560, 536] width 33 height 33
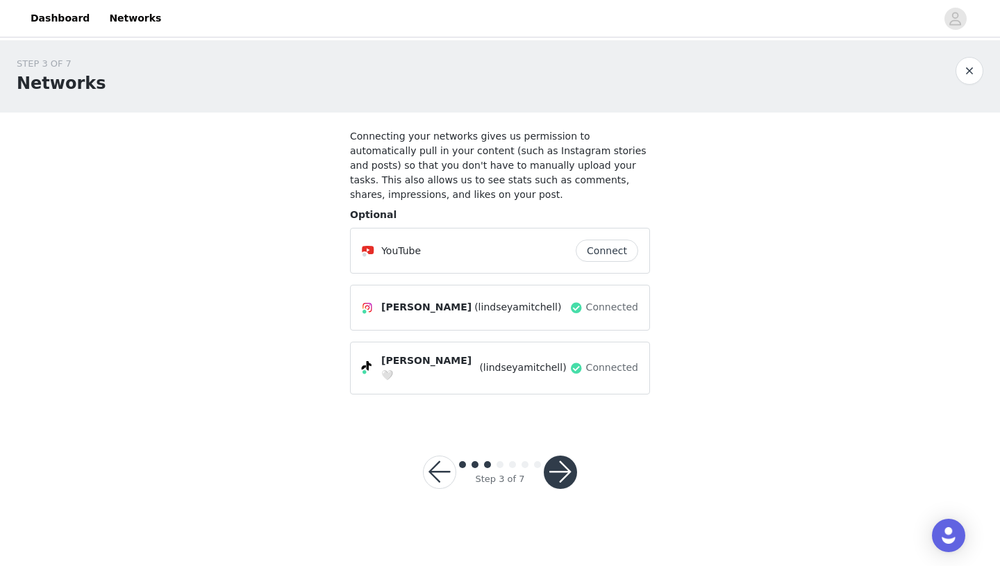
click at [561, 456] on button "button" at bounding box center [560, 472] width 33 height 33
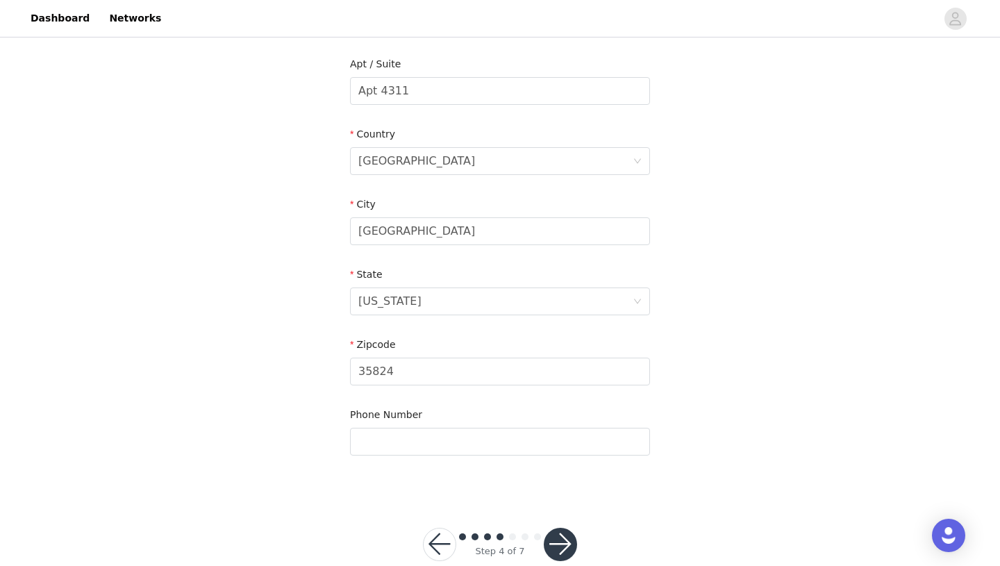
scroll to position [381, 0]
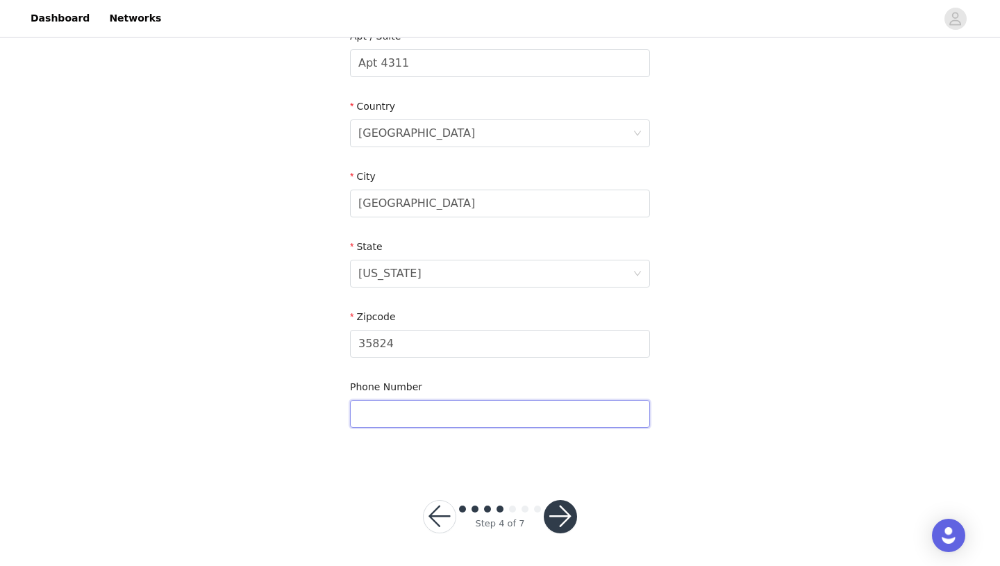
click at [399, 412] on input "text" at bounding box center [500, 414] width 300 height 28
type input "2562760023"
click at [838, 256] on div "STEP 4 OF 7 Shipping Information Email [EMAIL_ADDRESS][DOMAIN_NAME] First Name …" at bounding box center [500, 63] width 1000 height 807
click at [567, 515] on button "button" at bounding box center [560, 516] width 33 height 33
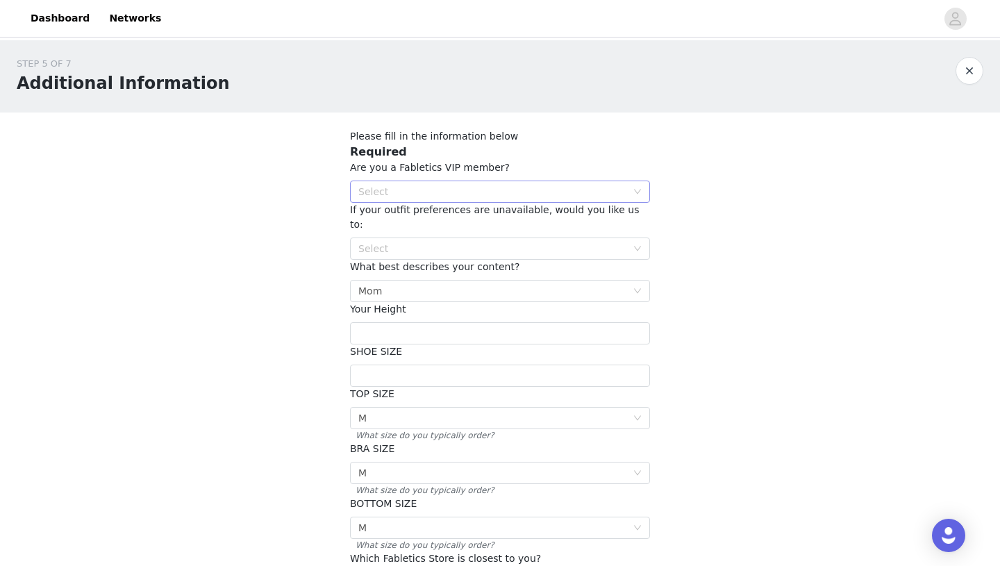
click at [491, 190] on div "Select" at bounding box center [492, 192] width 268 height 14
click at [459, 235] on li "NO" at bounding box center [500, 242] width 300 height 22
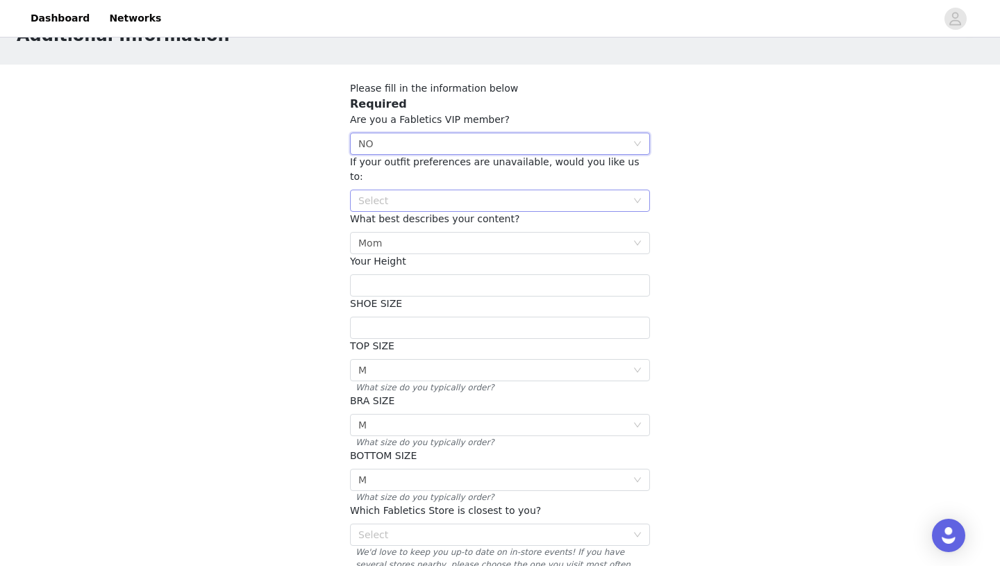
click at [467, 194] on div "Select" at bounding box center [492, 201] width 268 height 14
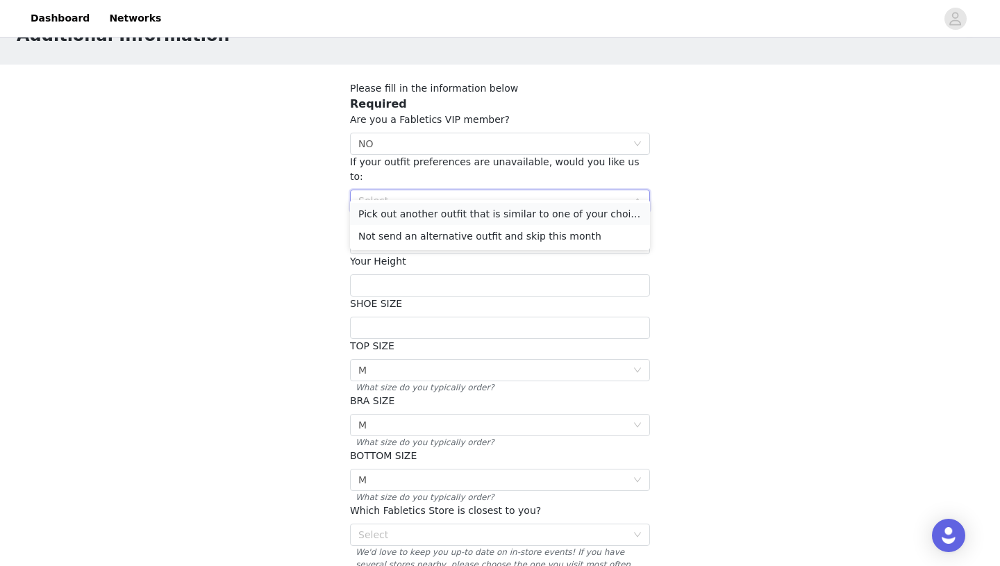
click at [480, 213] on li "Pick out another outfit that is similar to one of your choices" at bounding box center [500, 214] width 300 height 22
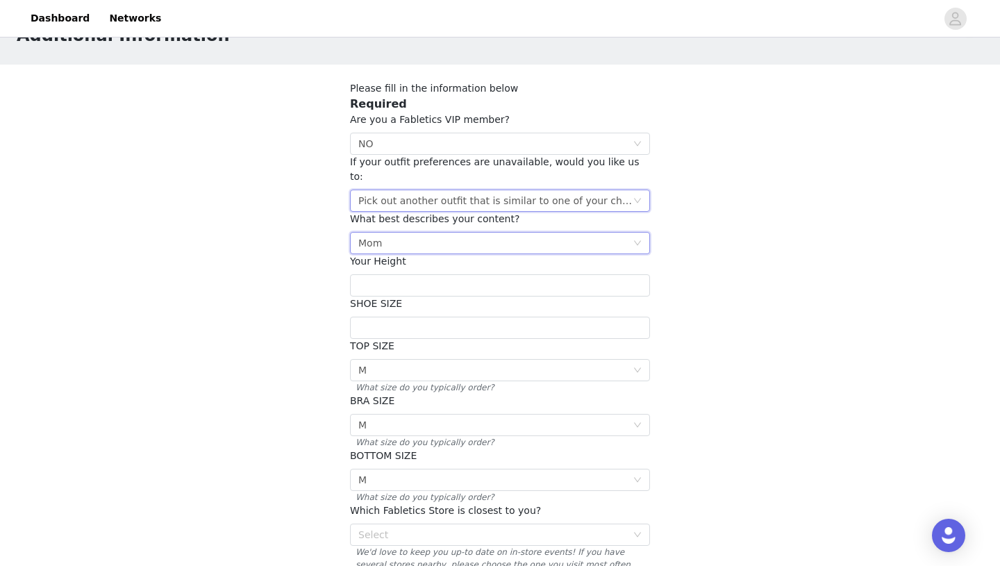
click at [437, 233] on div "Select Mom" at bounding box center [495, 243] width 274 height 21
click at [279, 247] on div "STEP 5 OF 7 Additional Information Please fill in the information below Require…" at bounding box center [500, 303] width 1000 height 622
click at [408, 274] on input "text" at bounding box center [500, 285] width 300 height 22
type input "9"
click at [408, 317] on input "text" at bounding box center [500, 328] width 300 height 22
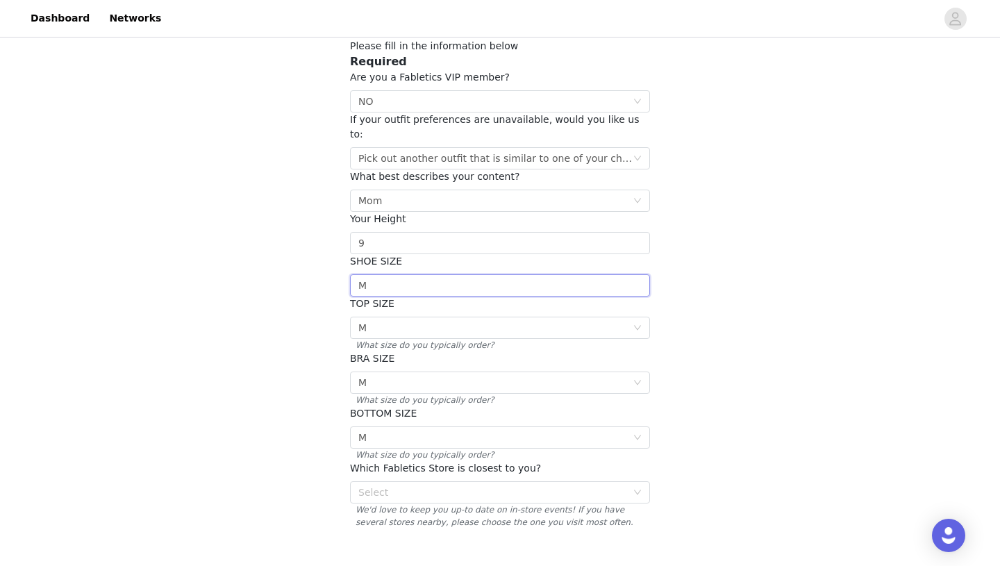
scroll to position [103, 0]
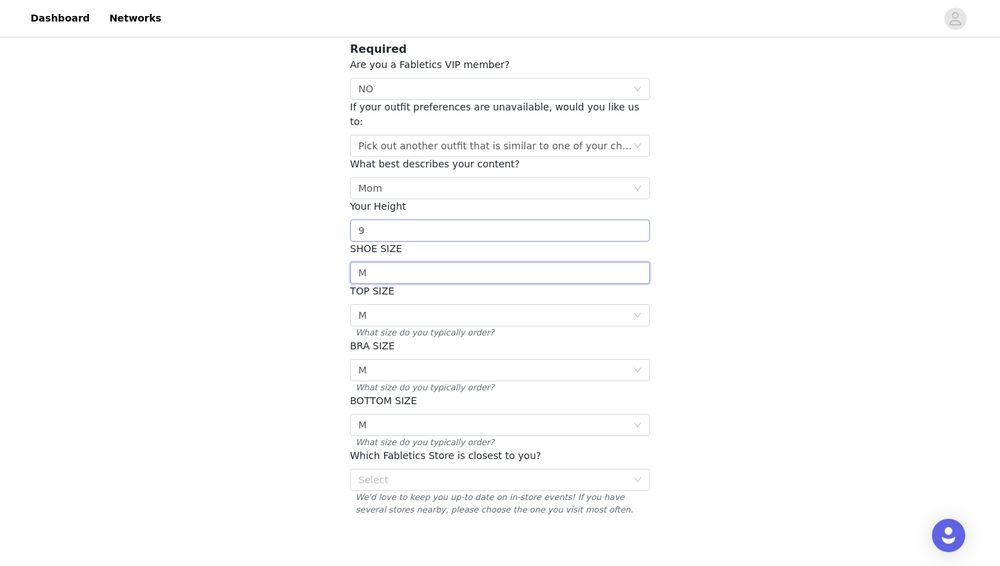
type input "M"
click at [399, 219] on input "9" at bounding box center [500, 230] width 300 height 22
type input "9"
type input "5'8"
click at [406, 262] on input "M" at bounding box center [500, 273] width 300 height 22
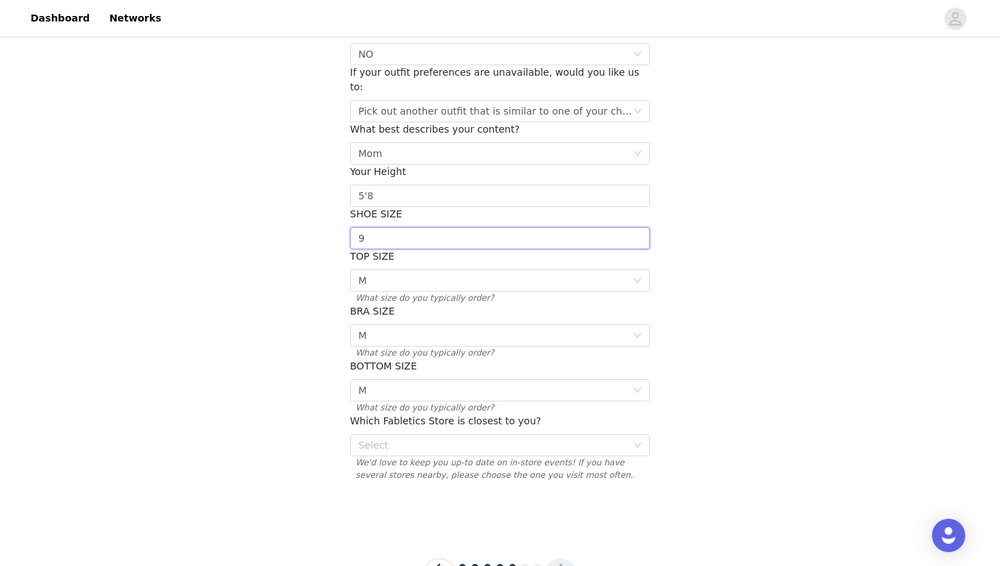
scroll to position [151, 0]
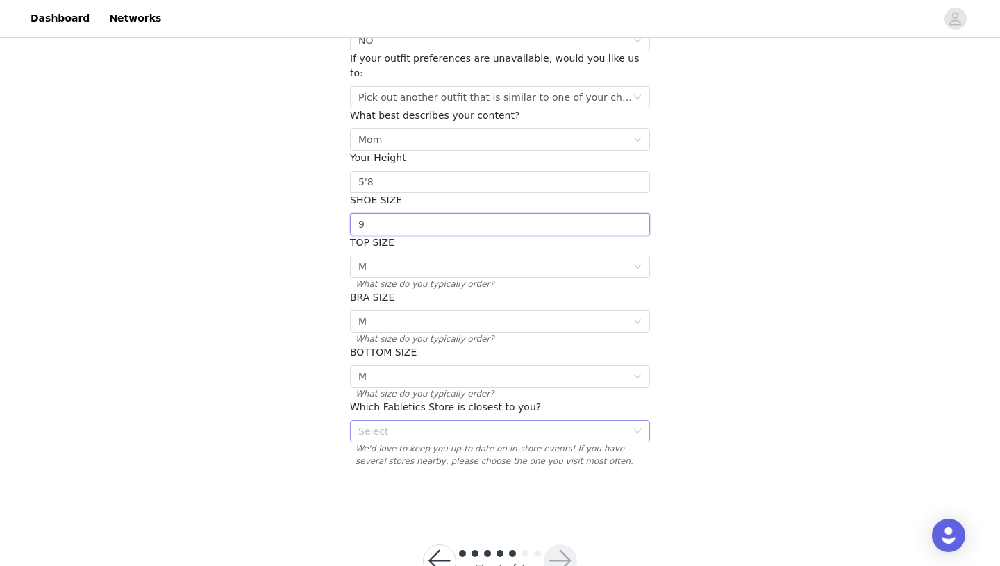
click at [445, 424] on div "Select" at bounding box center [492, 431] width 268 height 14
type input "9"
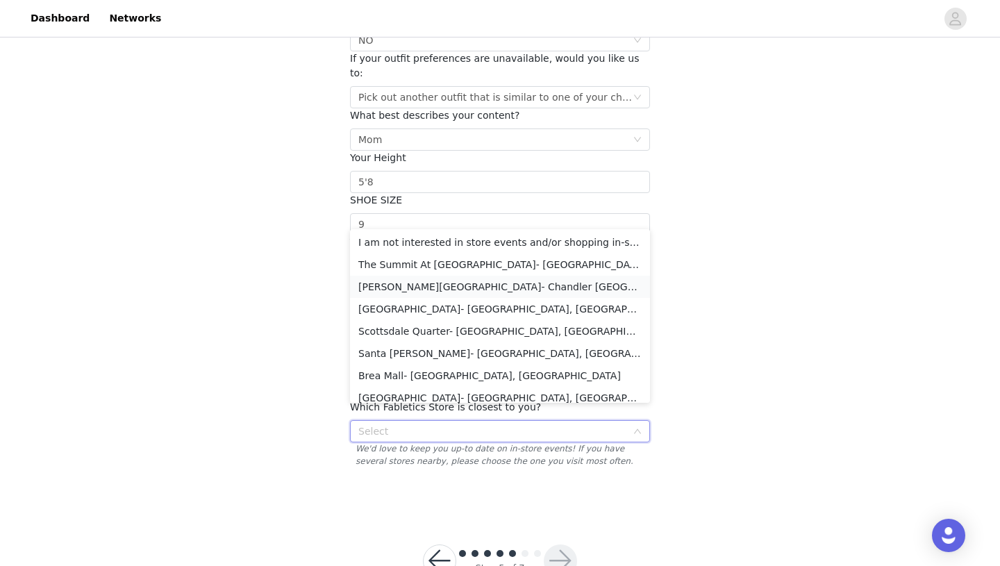
scroll to position [12, 0]
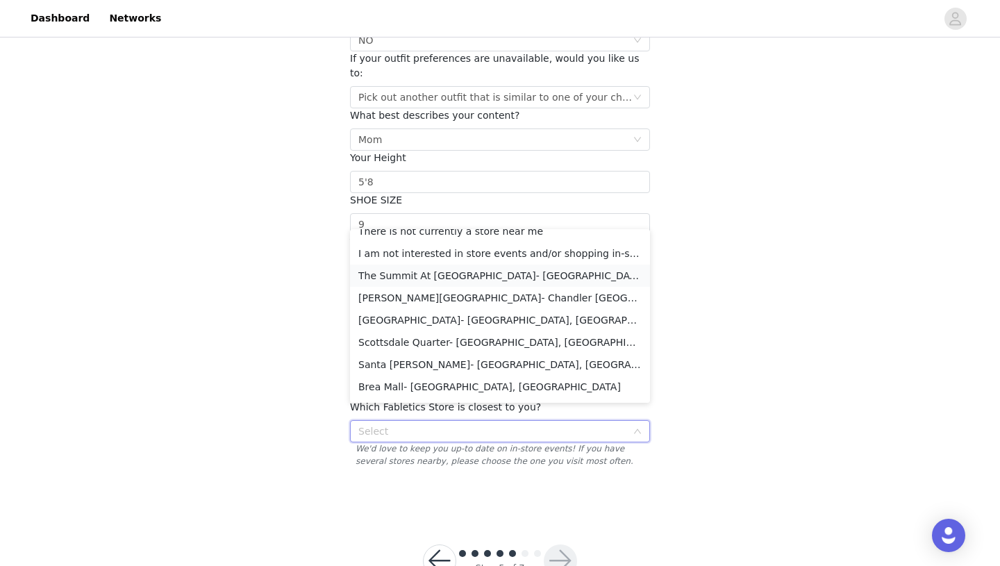
click at [452, 282] on li "The Summit At [GEOGRAPHIC_DATA]- [GEOGRAPHIC_DATA], [GEOGRAPHIC_DATA]" at bounding box center [500, 276] width 300 height 22
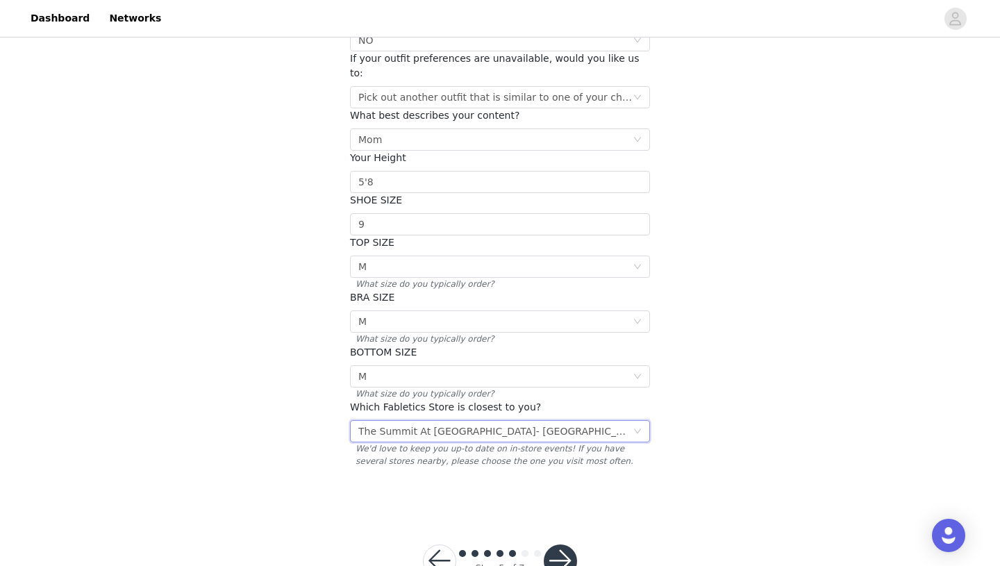
scroll to position [181, 0]
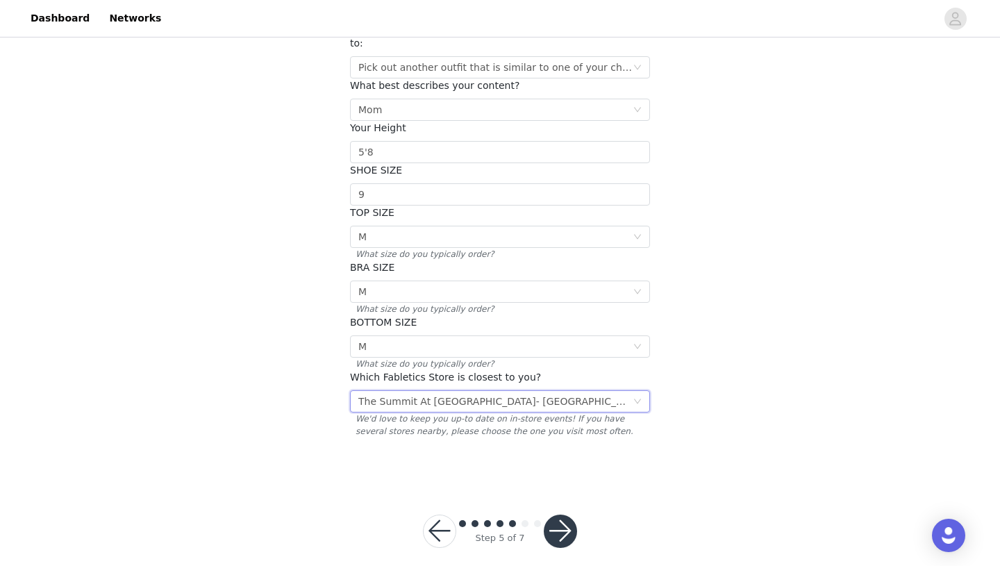
click at [567, 517] on button "button" at bounding box center [560, 531] width 33 height 33
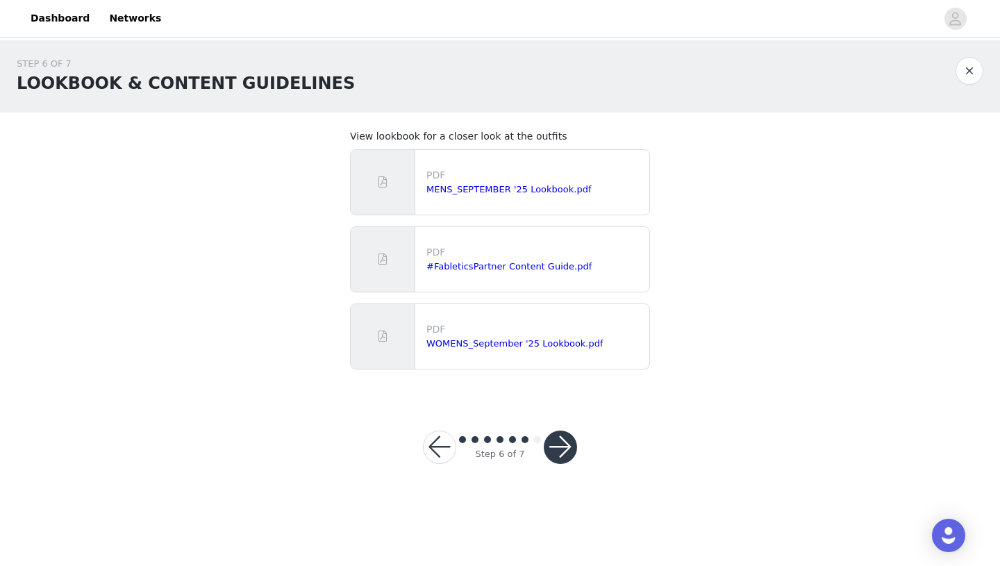
click at [563, 452] on button "button" at bounding box center [560, 447] width 33 height 33
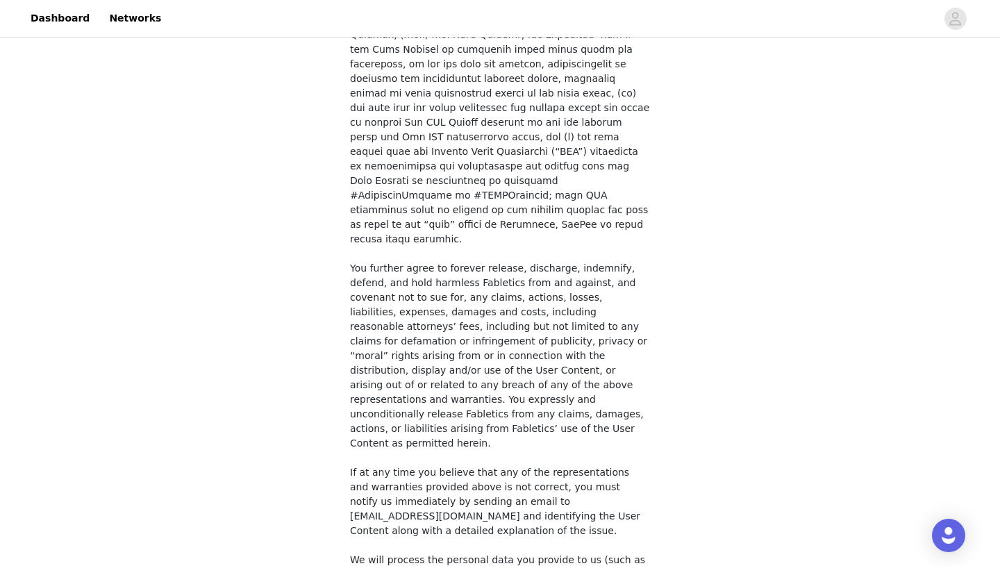
scroll to position [980, 0]
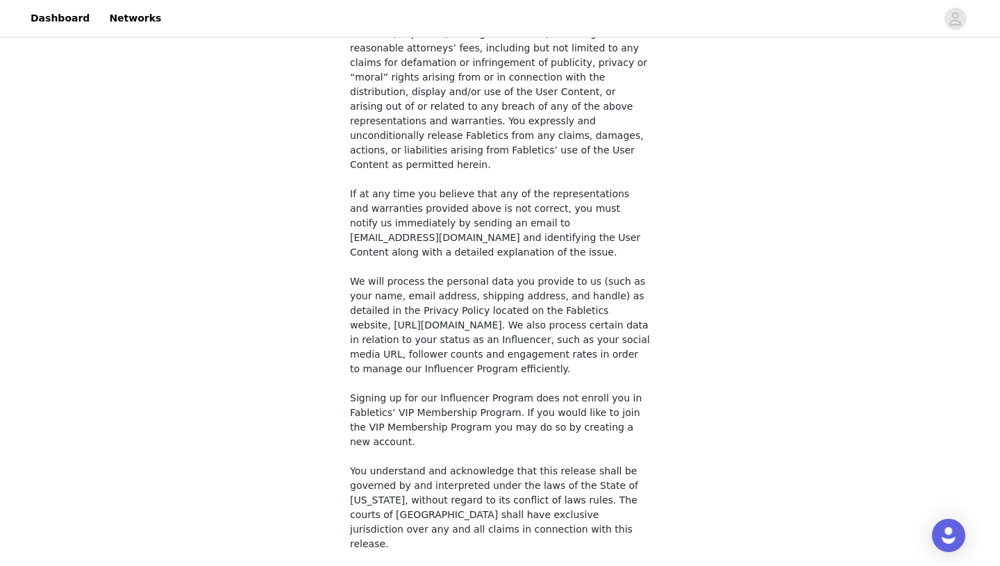
checkbox input "true"
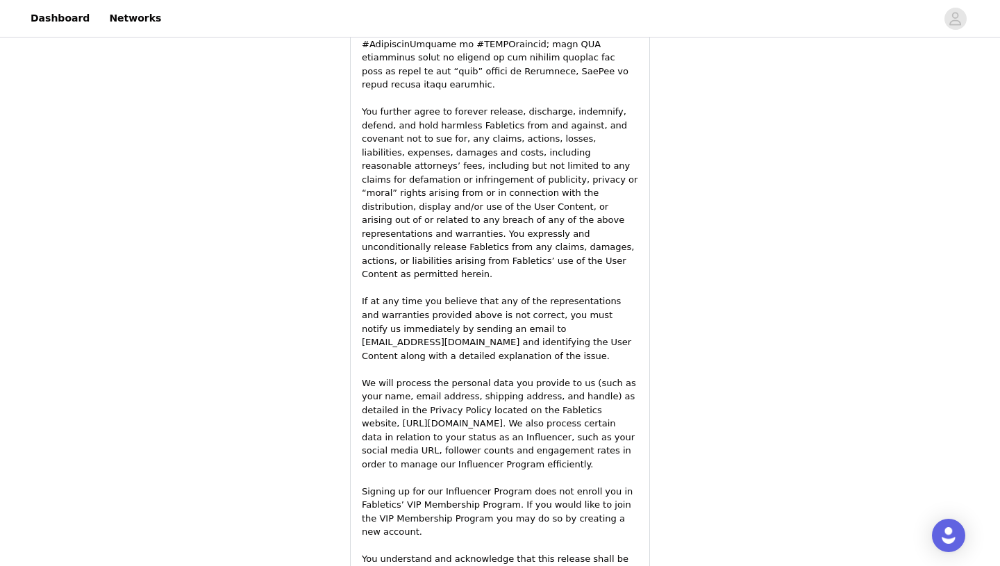
scroll to position [1939, 0]
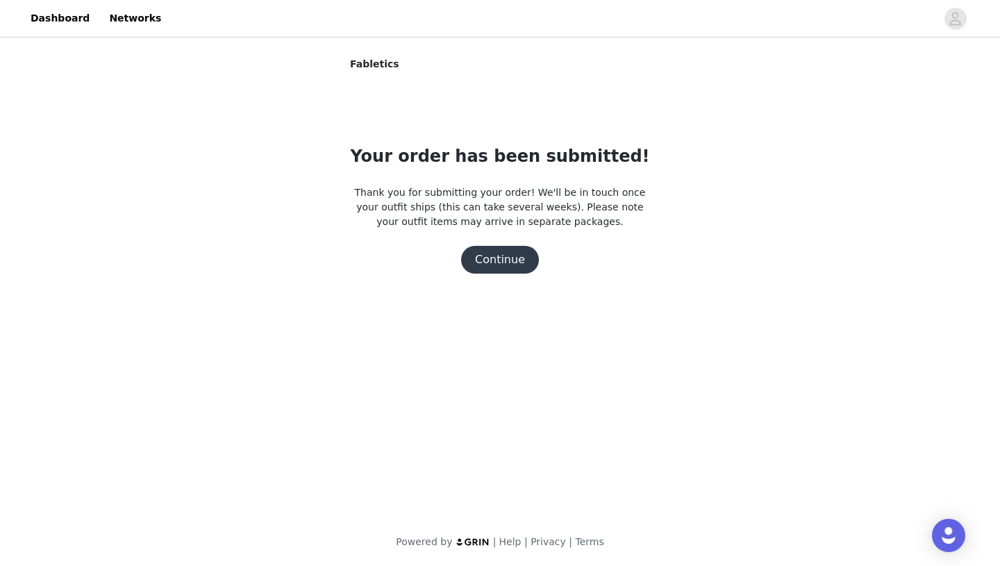
click at [520, 261] on button "Continue" at bounding box center [500, 260] width 78 height 28
